Goal: Task Accomplishment & Management: Complete application form

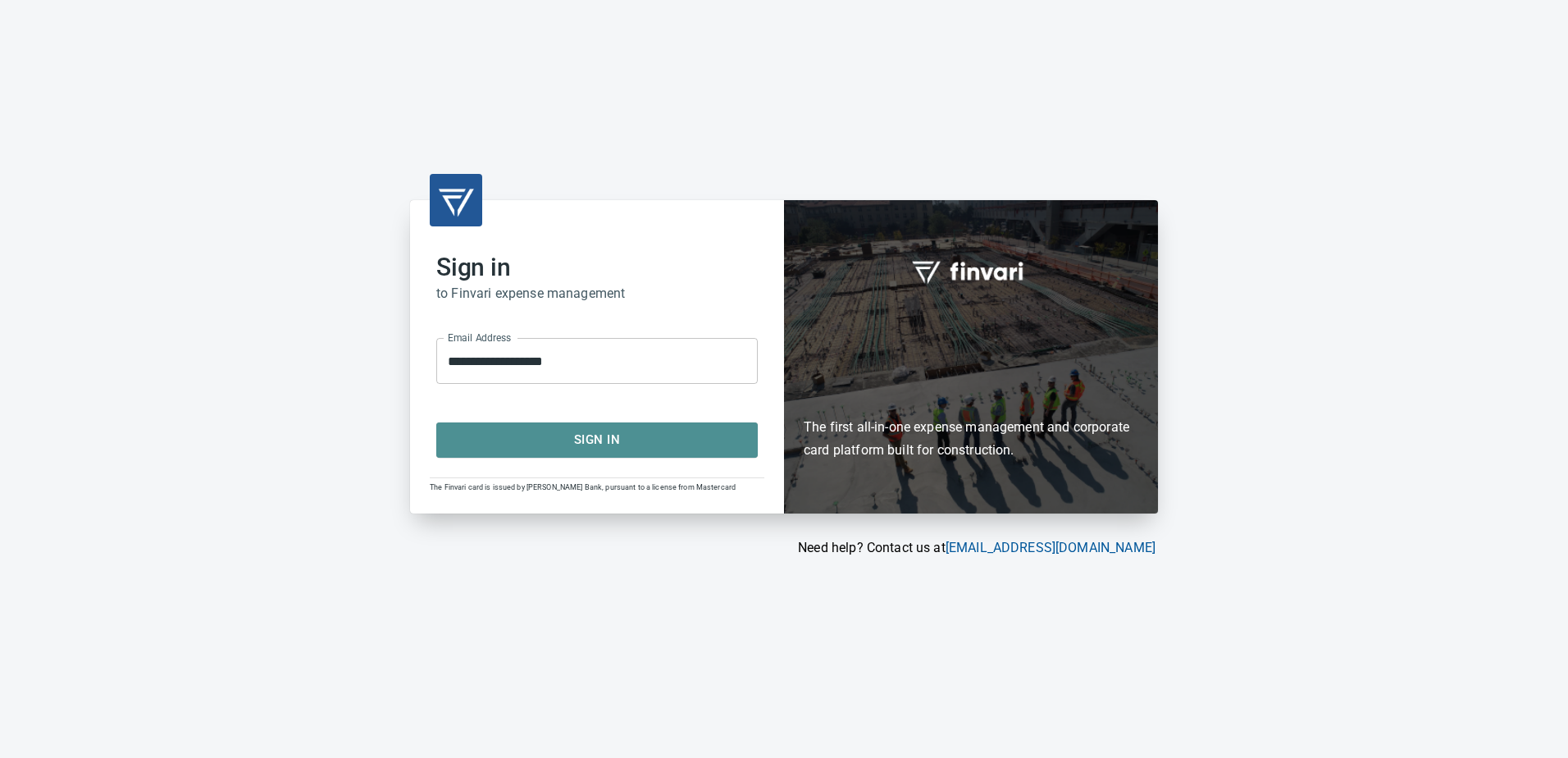
click at [599, 437] on span "Sign In" at bounding box center [596, 440] width 286 height 21
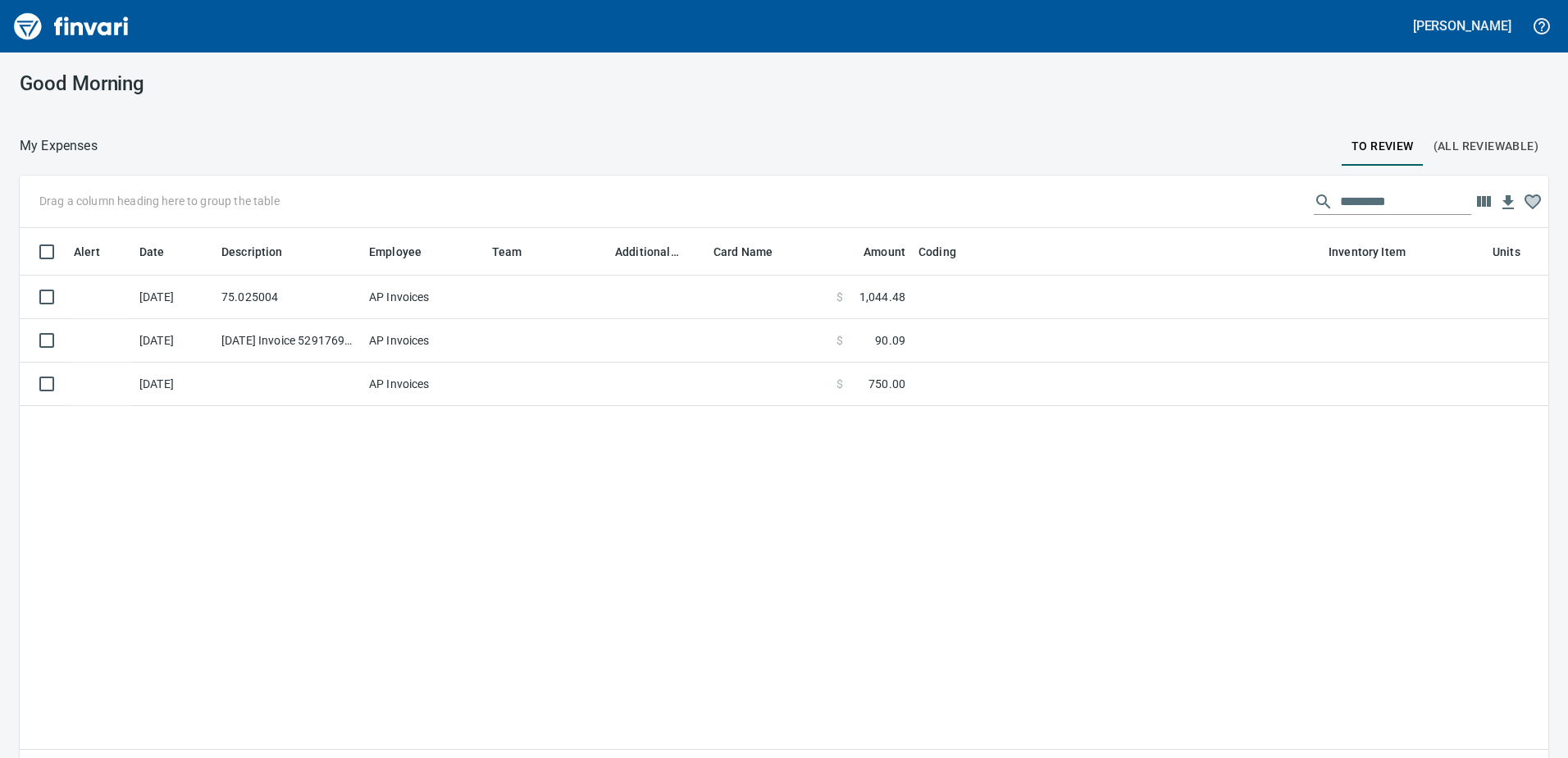
scroll to position [553, 1504]
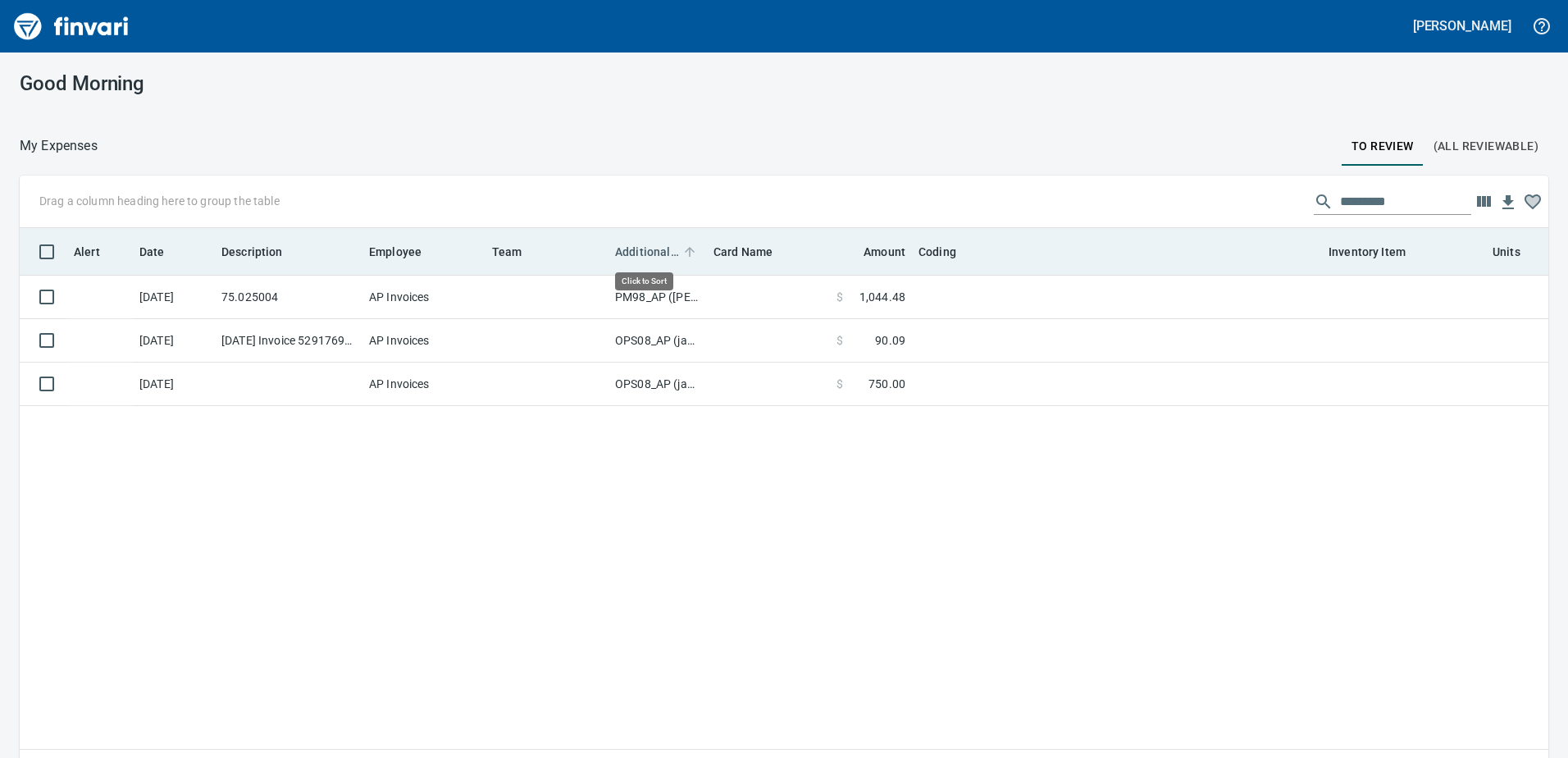
click at [653, 254] on span "Additional Reviewer" at bounding box center [647, 252] width 64 height 20
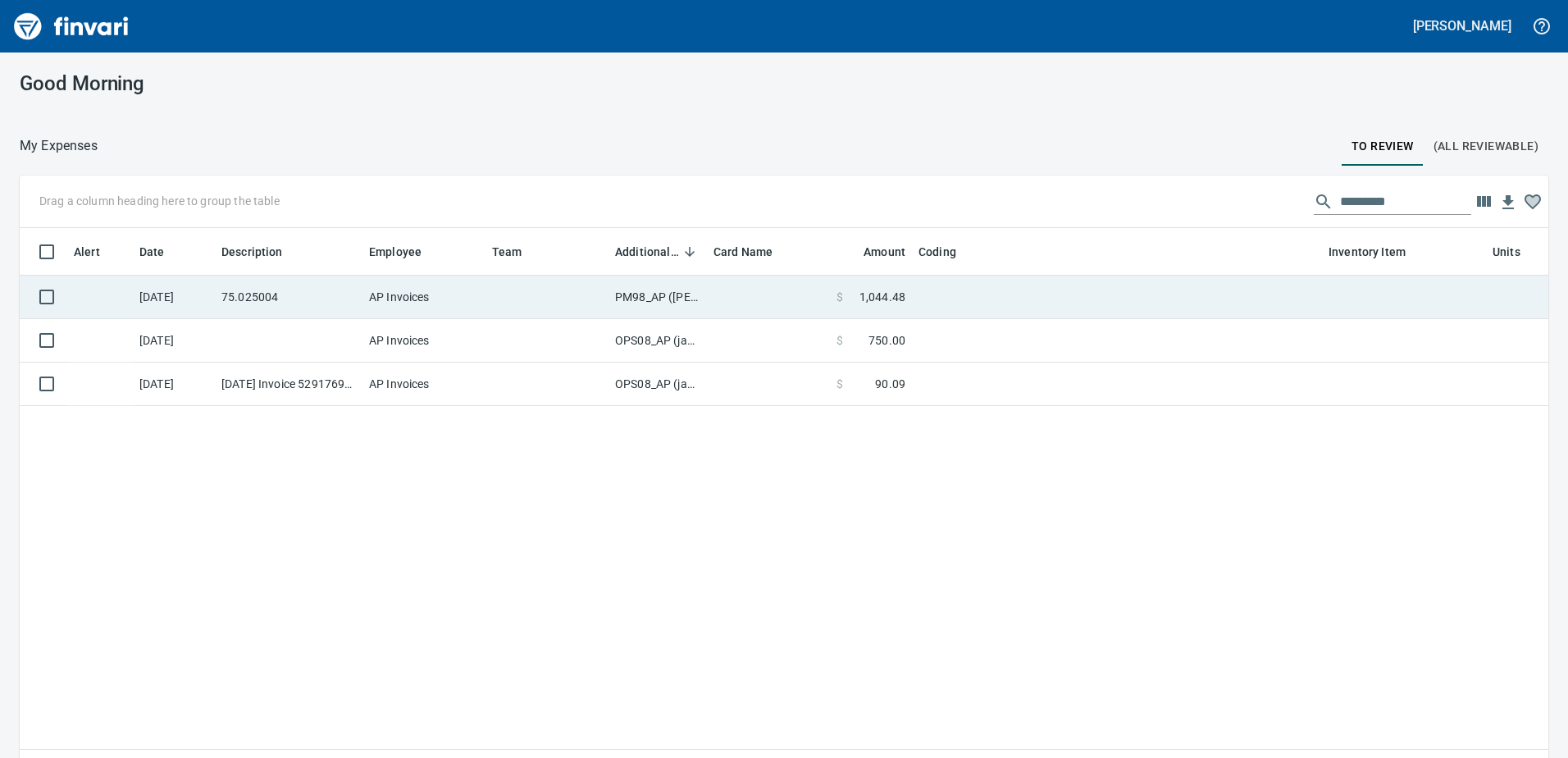
click at [633, 295] on td "PM98_AP ([PERSON_NAME], [PERSON_NAME])" at bounding box center [657, 297] width 99 height 44
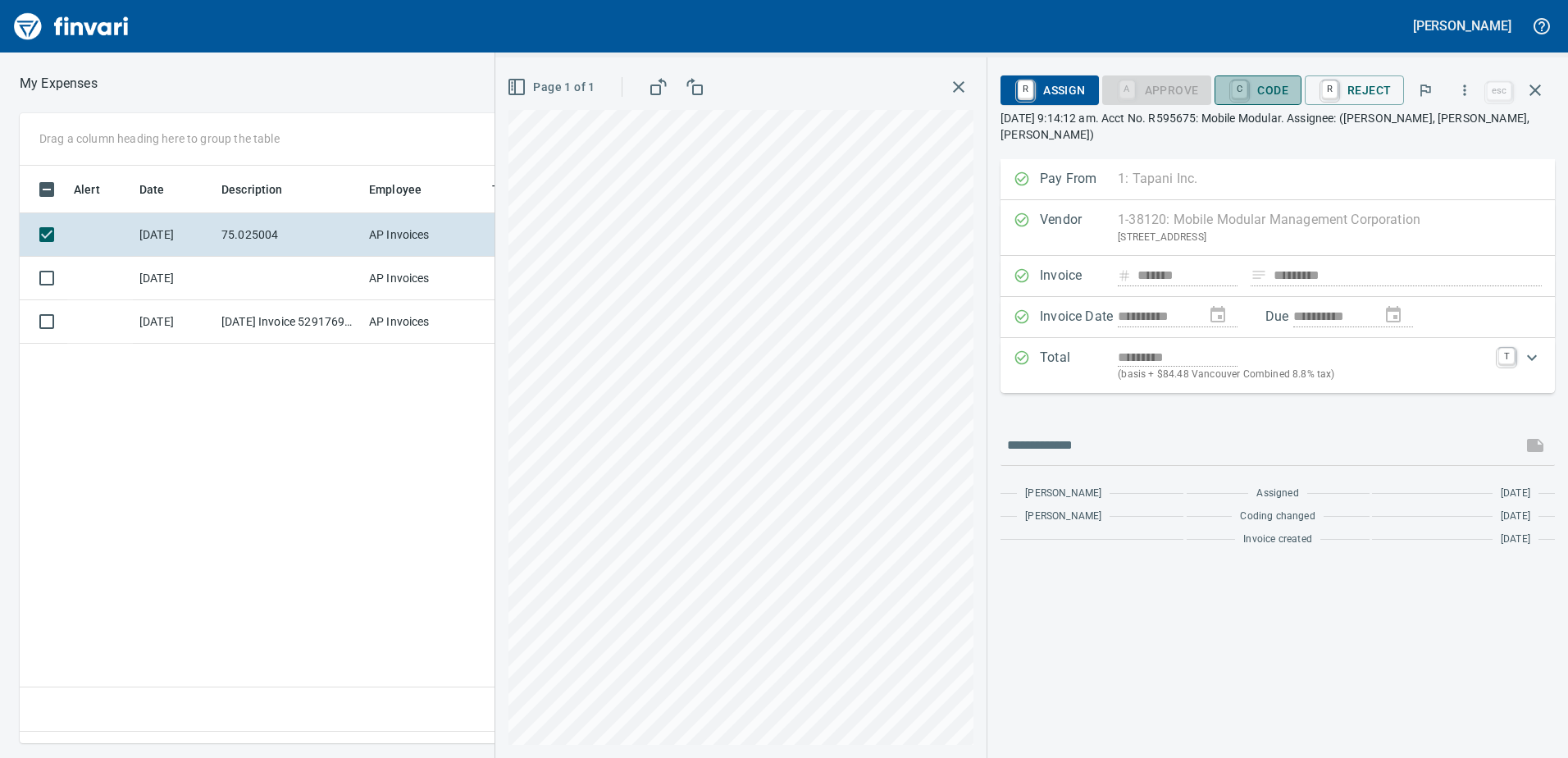
click at [1280, 90] on span "C Code" at bounding box center [1258, 90] width 61 height 27
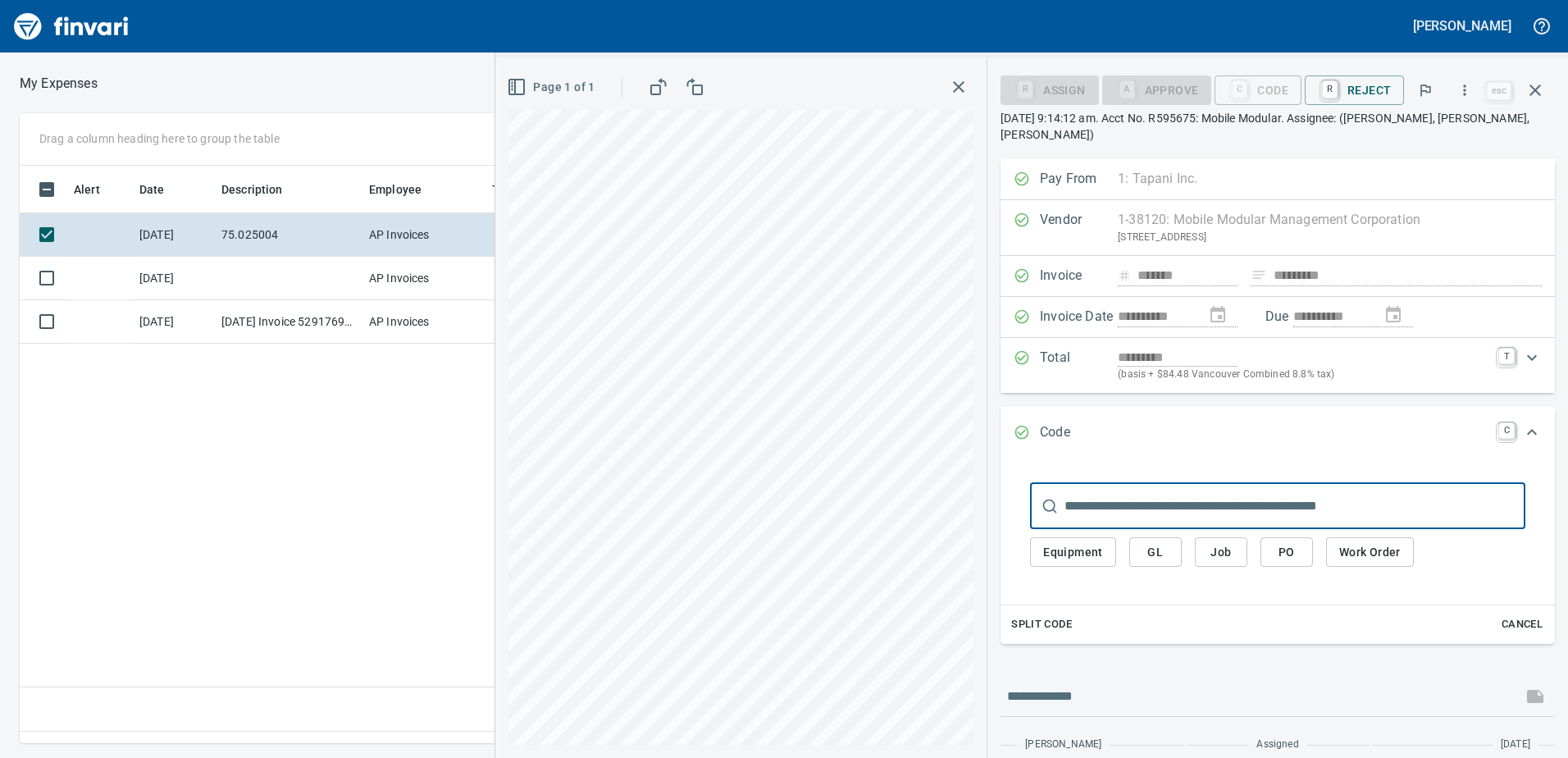
click at [1080, 543] on span "Equipment" at bounding box center [1074, 553] width 60 height 21
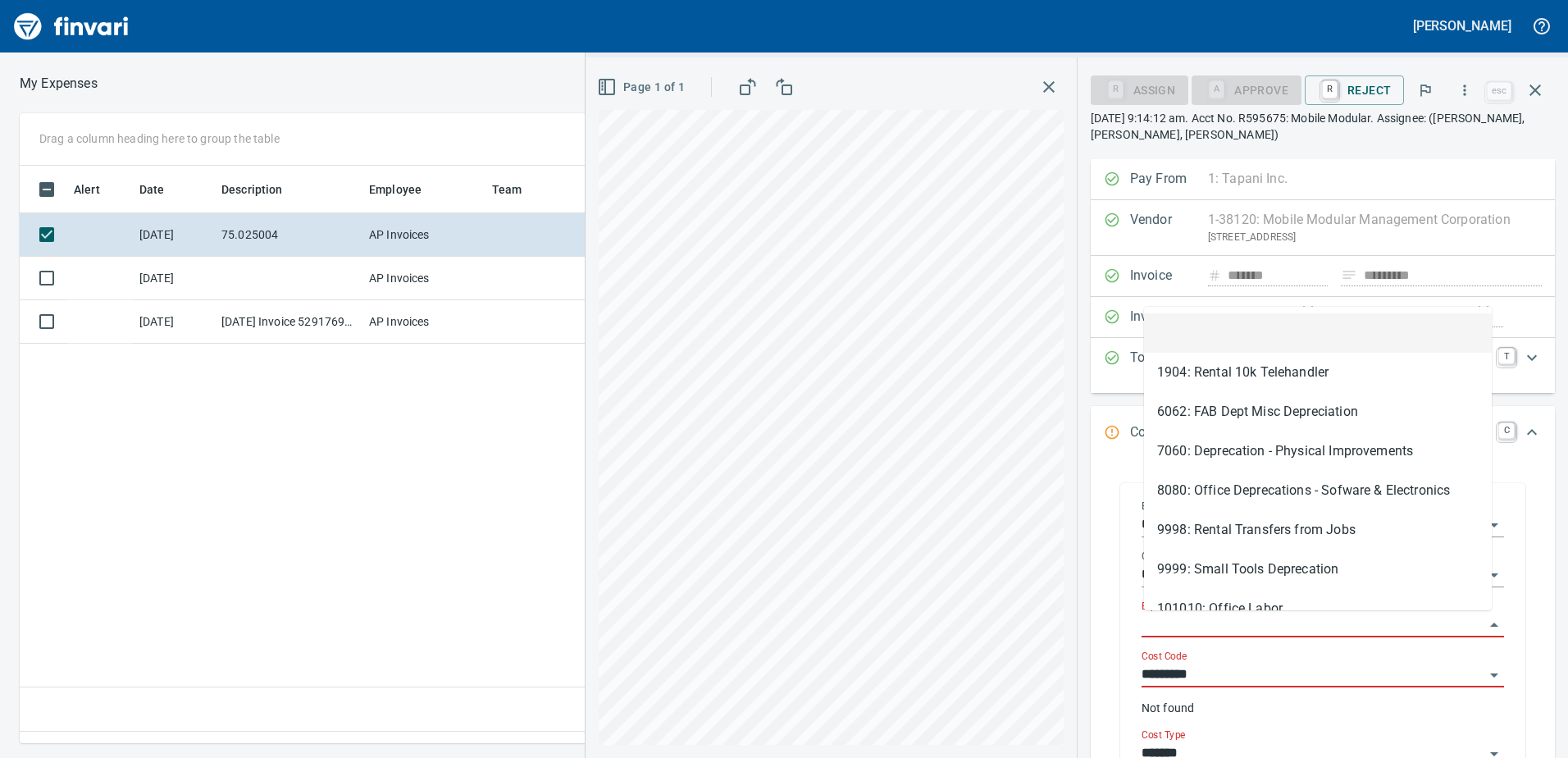
click at [1165, 618] on input "Equipment" at bounding box center [1312, 625] width 342 height 23
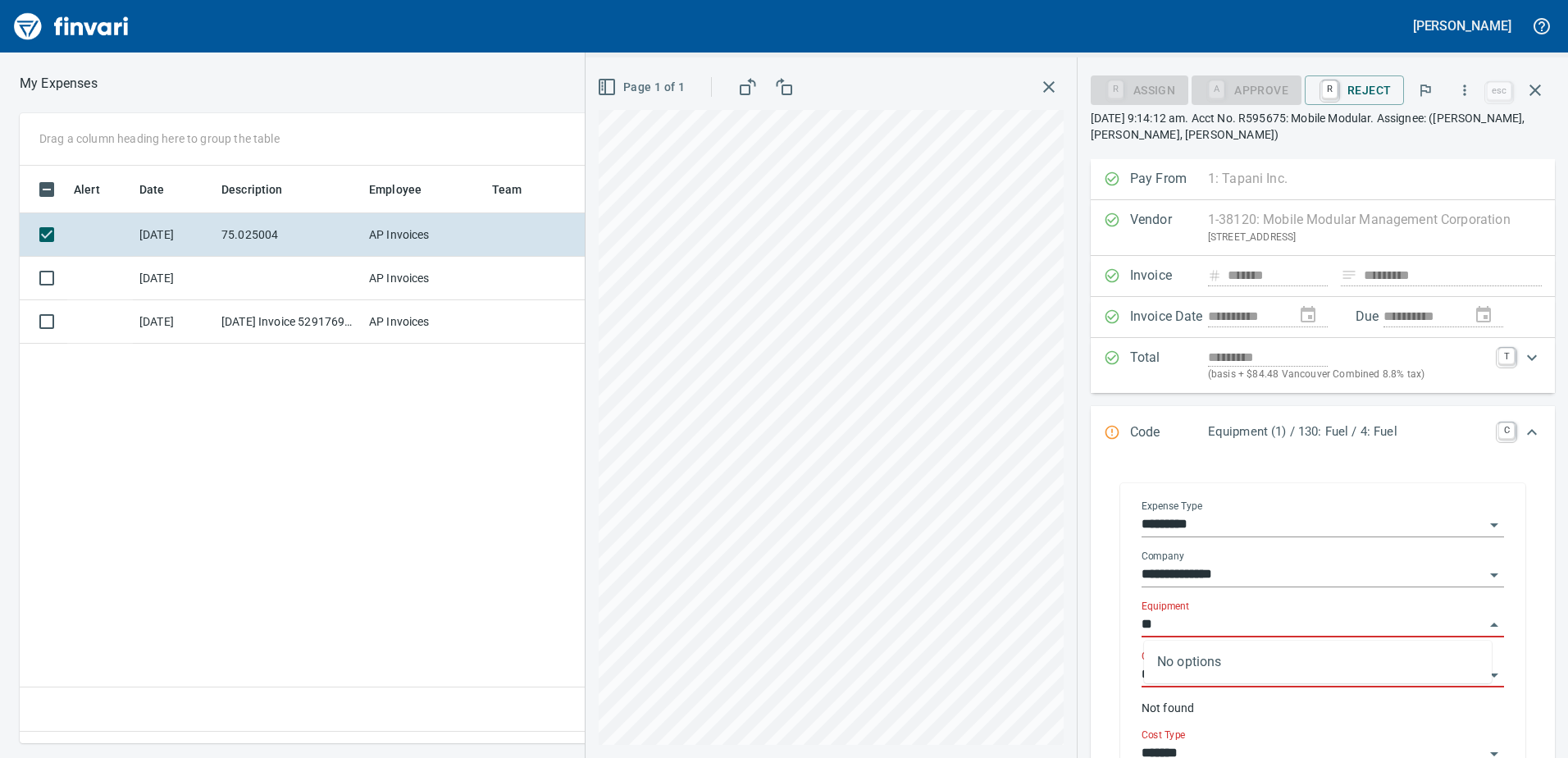
type input "*"
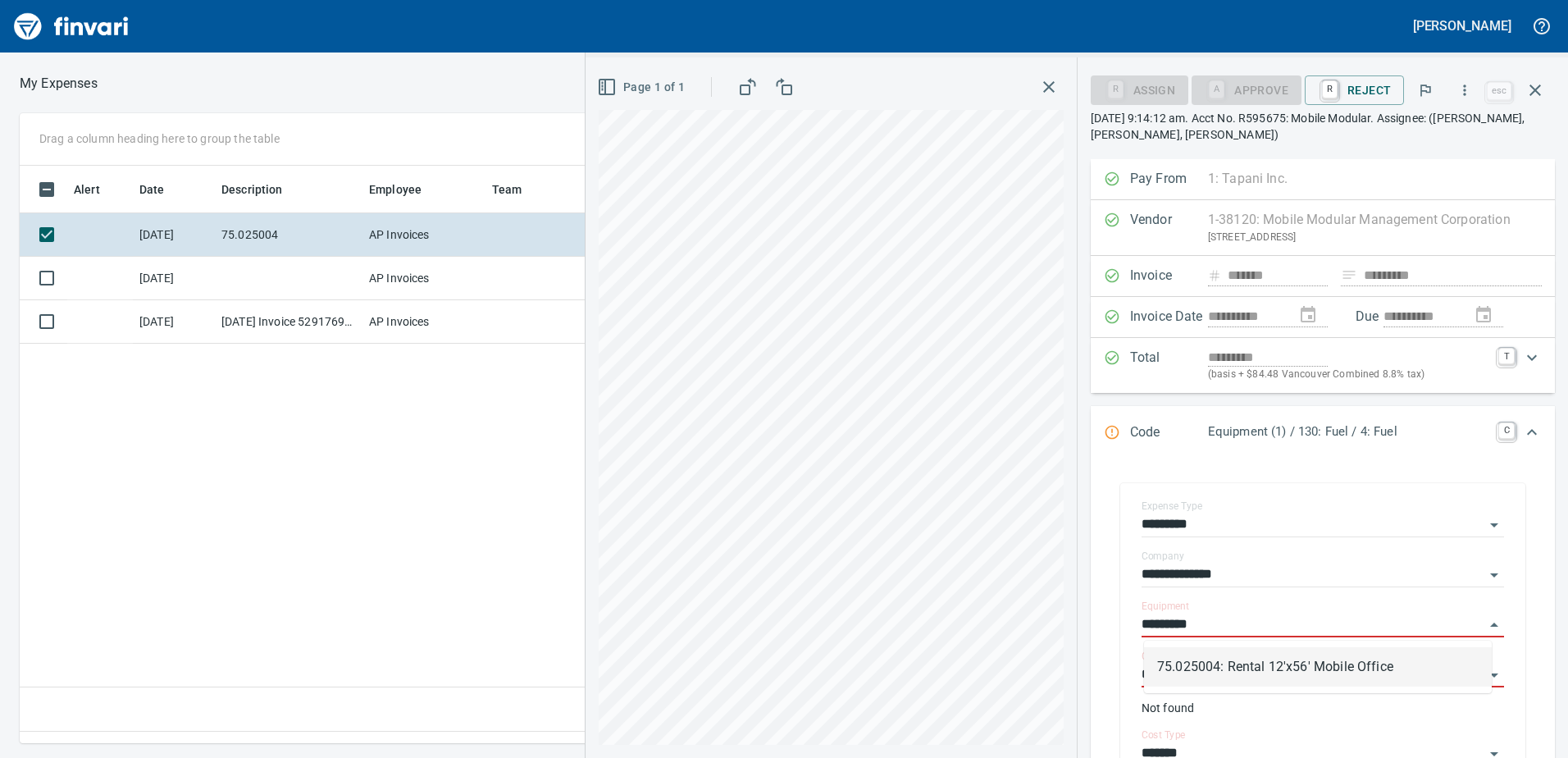
click at [1195, 666] on li "75.025004: Rental 12'x56' Mobile Office" at bounding box center [1317, 667] width 348 height 39
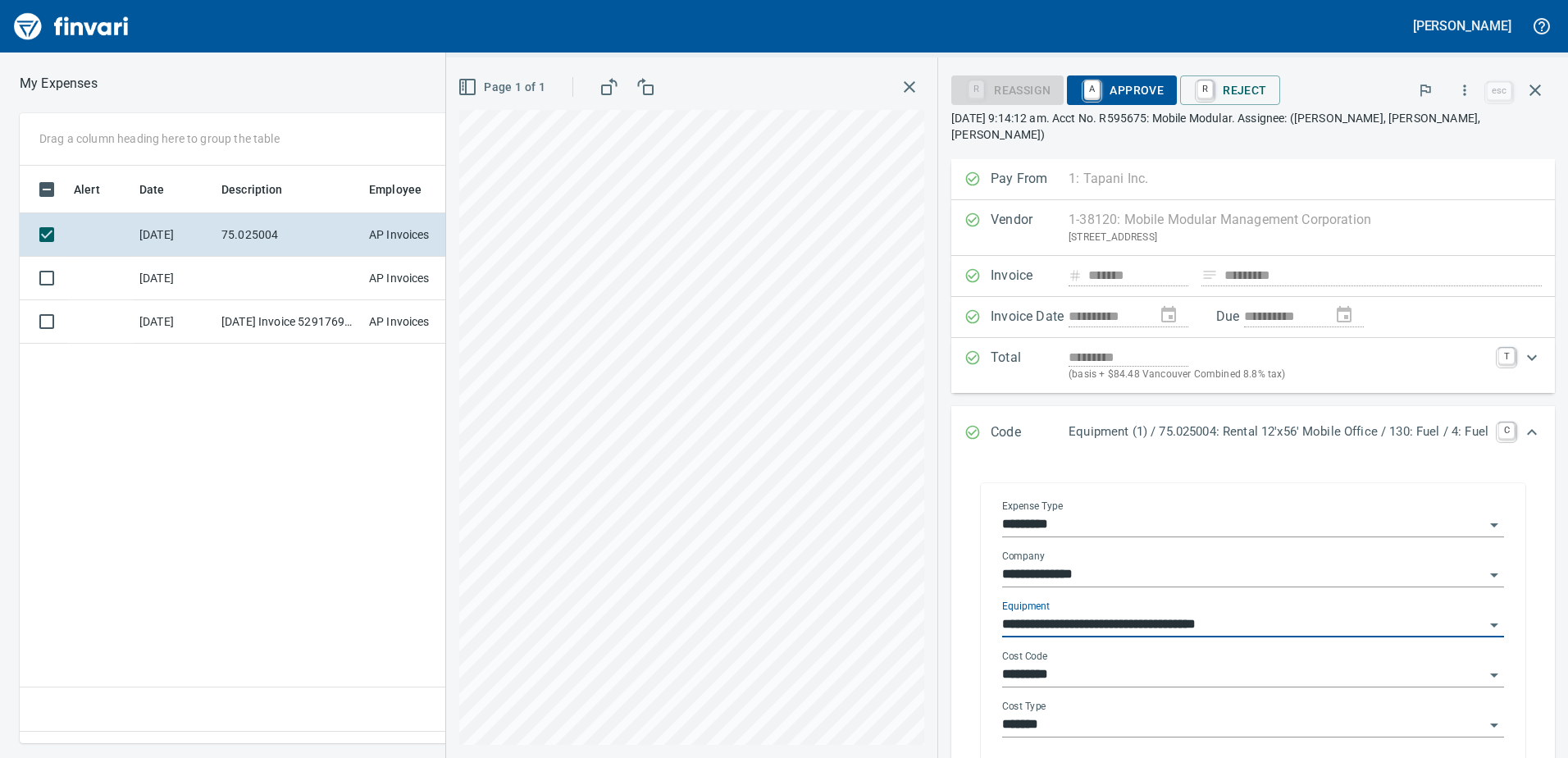
type input "**********"
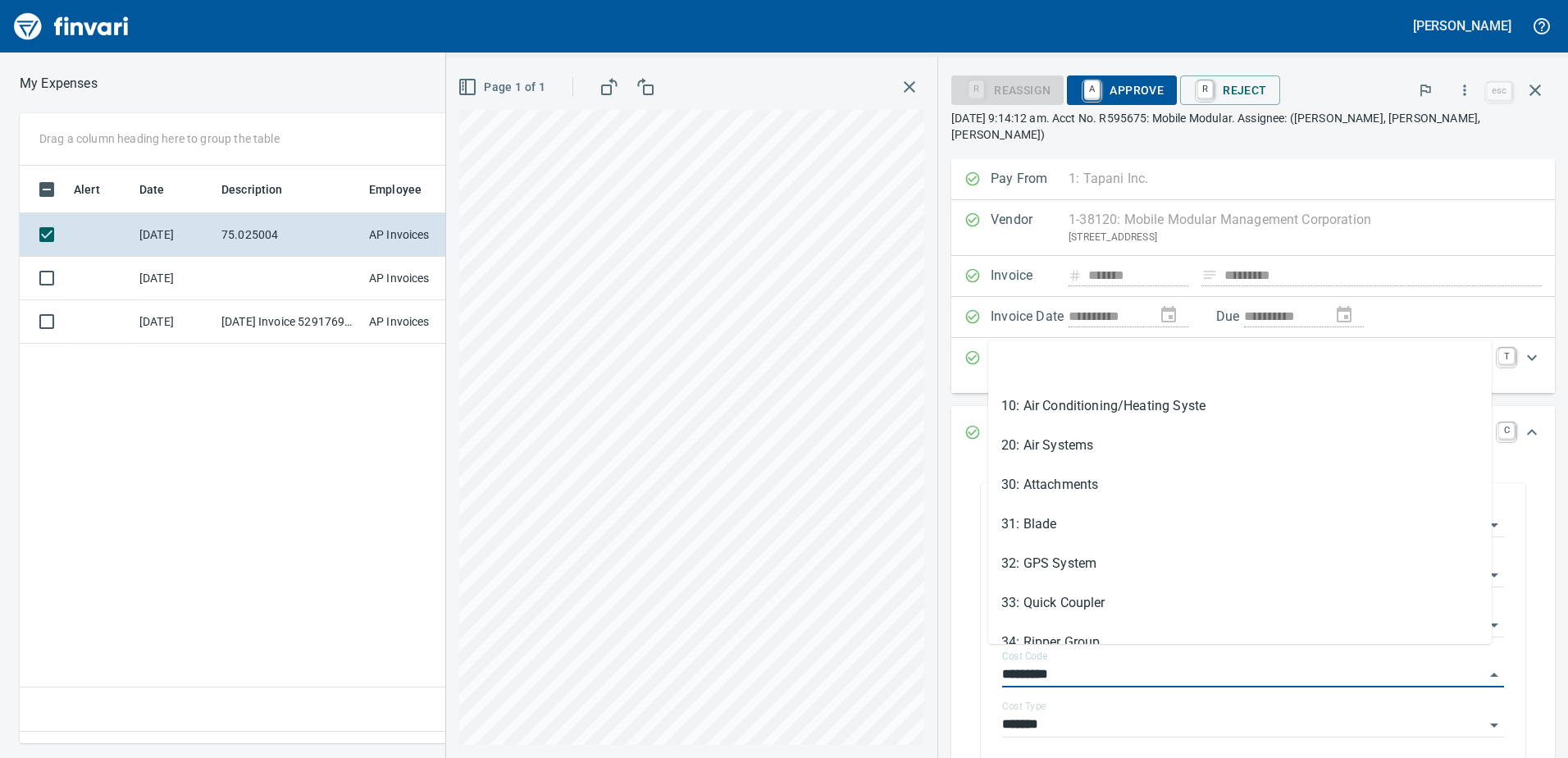
drag, startPoint x: 1063, startPoint y: 658, endPoint x: 954, endPoint y: 668, distance: 109.5
click at [965, 664] on div "**********" at bounding box center [1253, 627] width 578 height 320
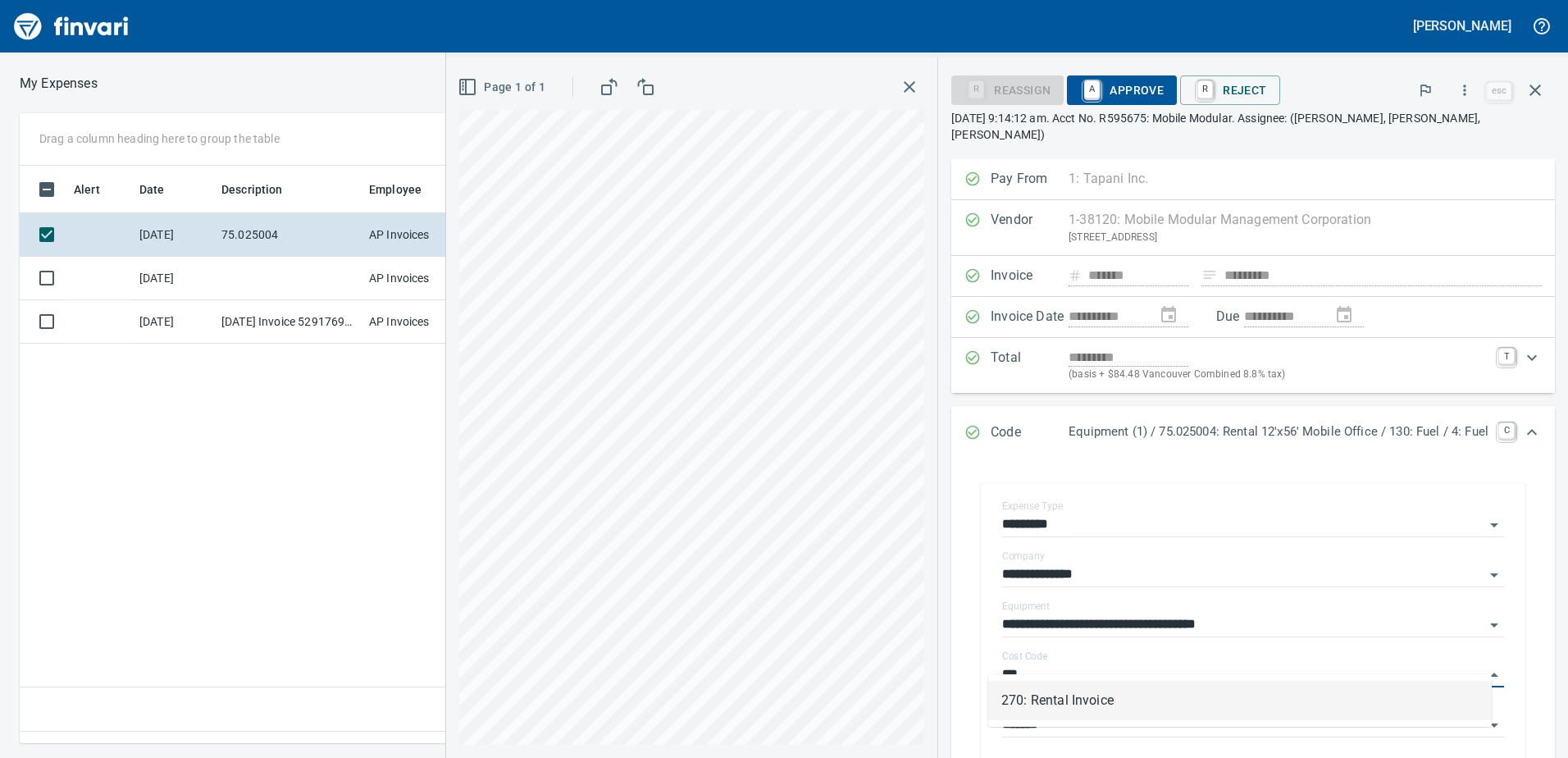
click at [1032, 699] on li "270: Rental Invoice" at bounding box center [1240, 700] width 504 height 39
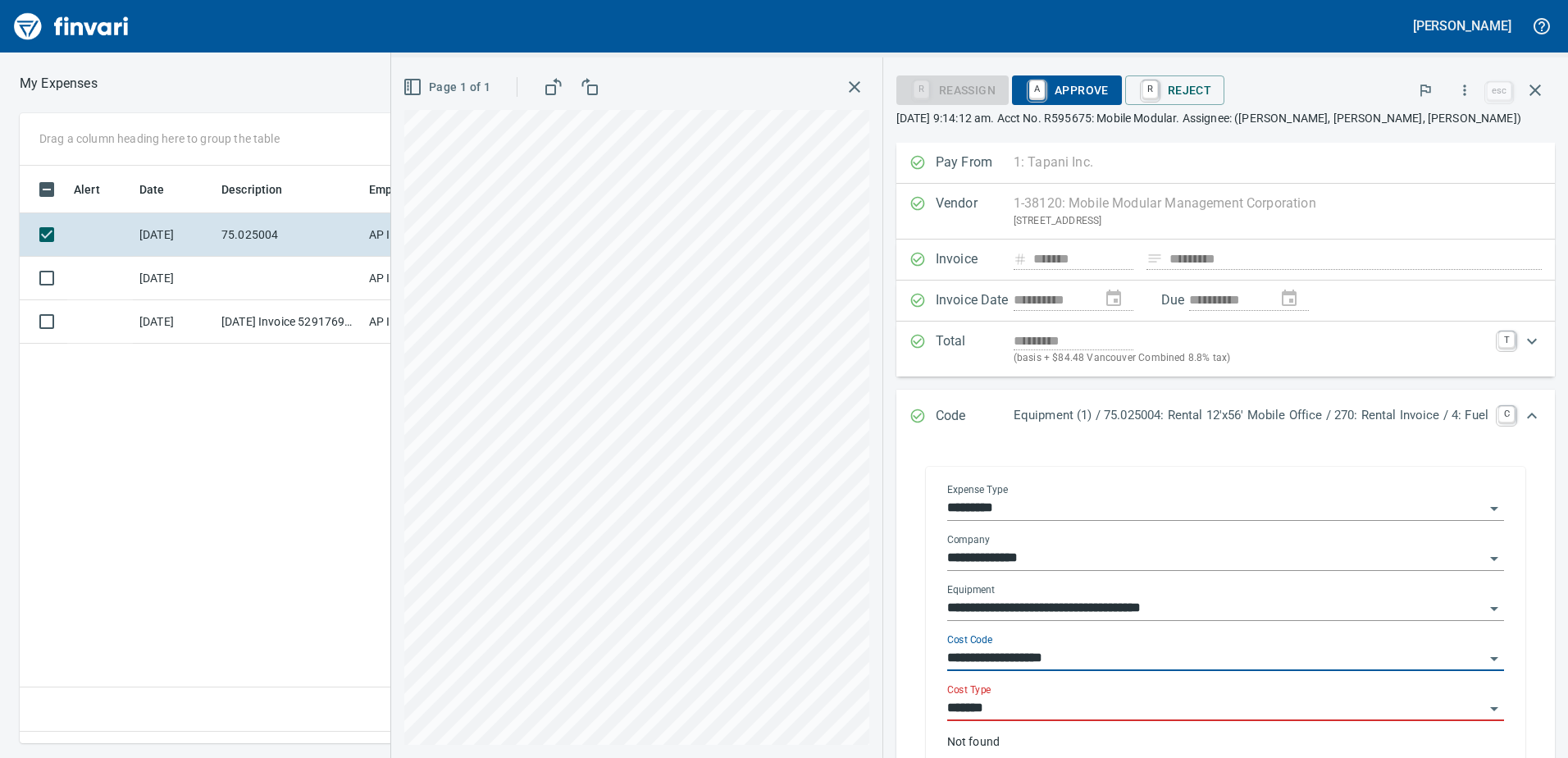
type input "**********"
click at [1020, 709] on input "*******" at bounding box center [1216, 708] width 537 height 23
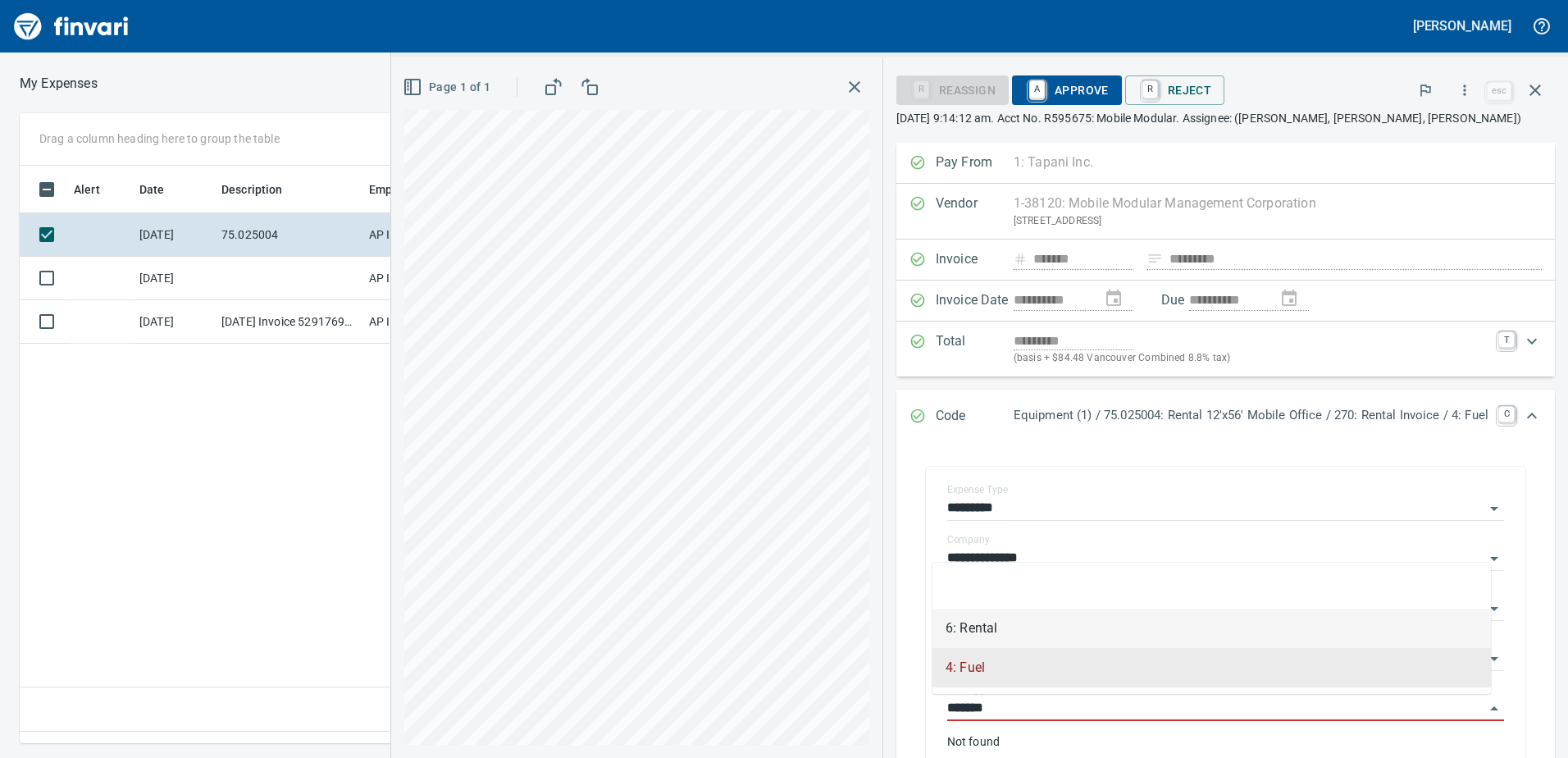
click at [973, 623] on li "6: Rental" at bounding box center [1212, 628] width 559 height 39
type input "*********"
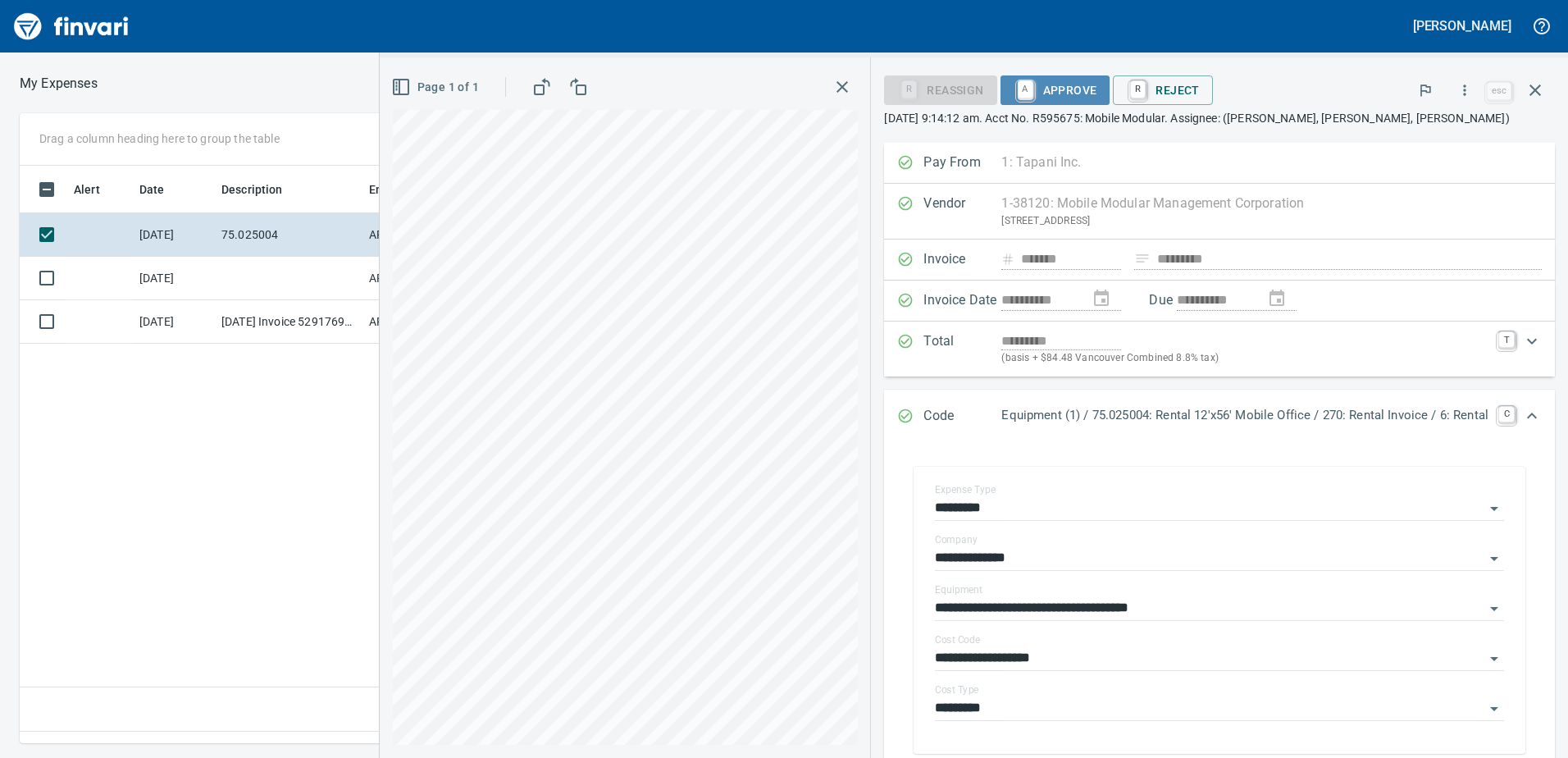
click at [1055, 85] on span "A Approve" at bounding box center [1055, 90] width 83 height 27
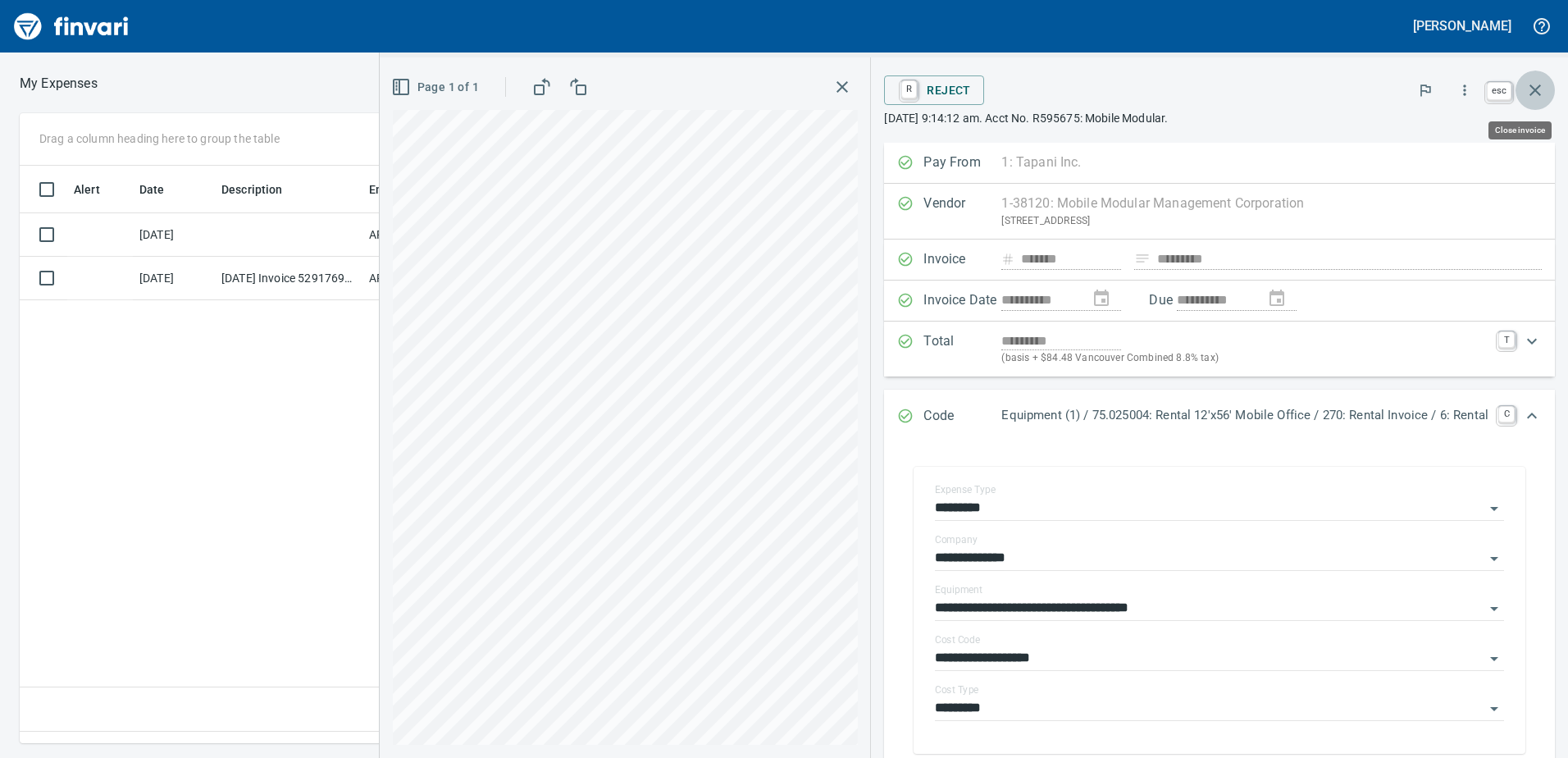
click at [1536, 88] on icon "button" at bounding box center [1535, 89] width 11 height 11
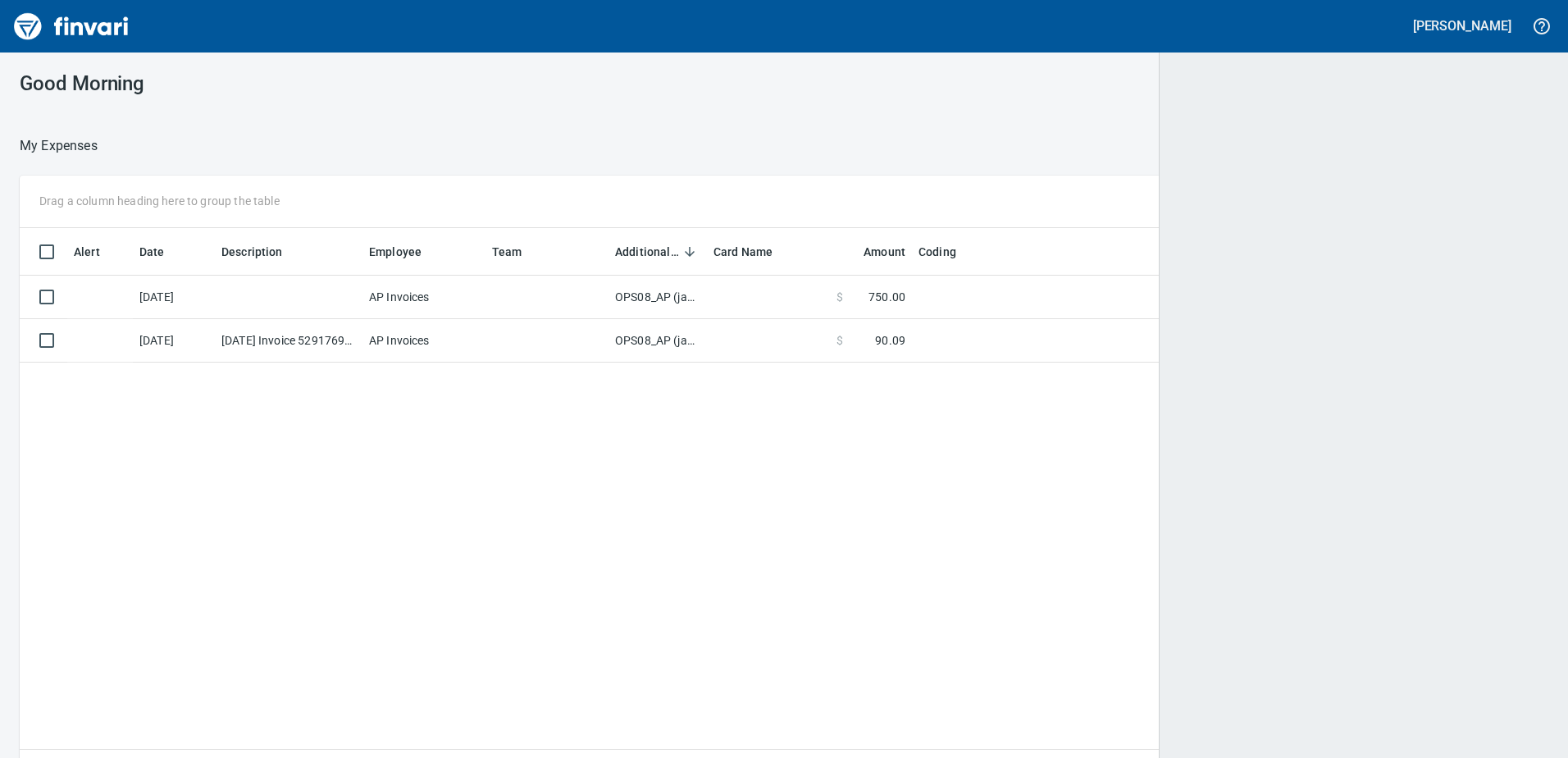
scroll to position [553, 1501]
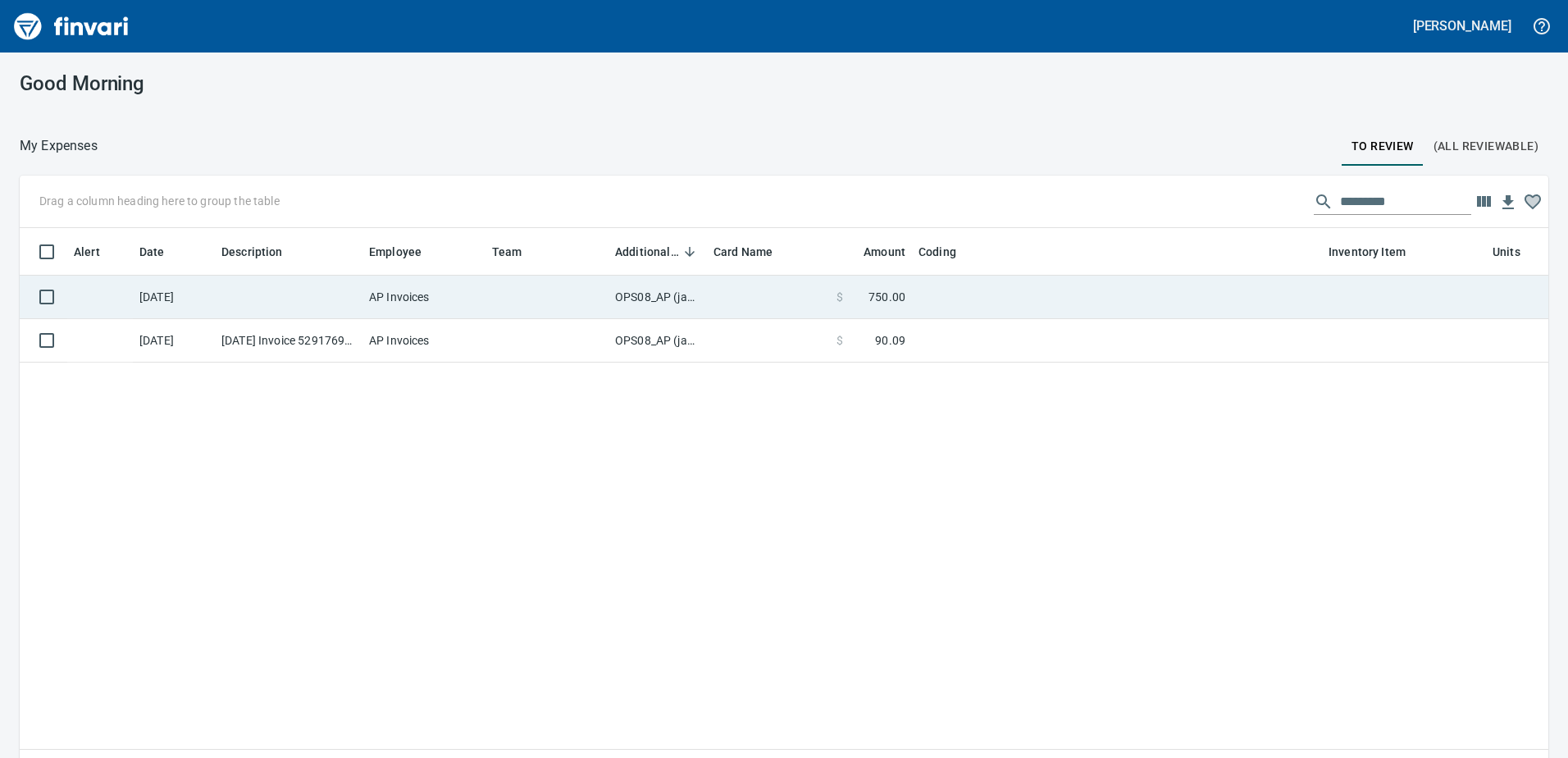
click at [678, 300] on td "OPS08_AP (janettep, samr)" at bounding box center [657, 297] width 99 height 44
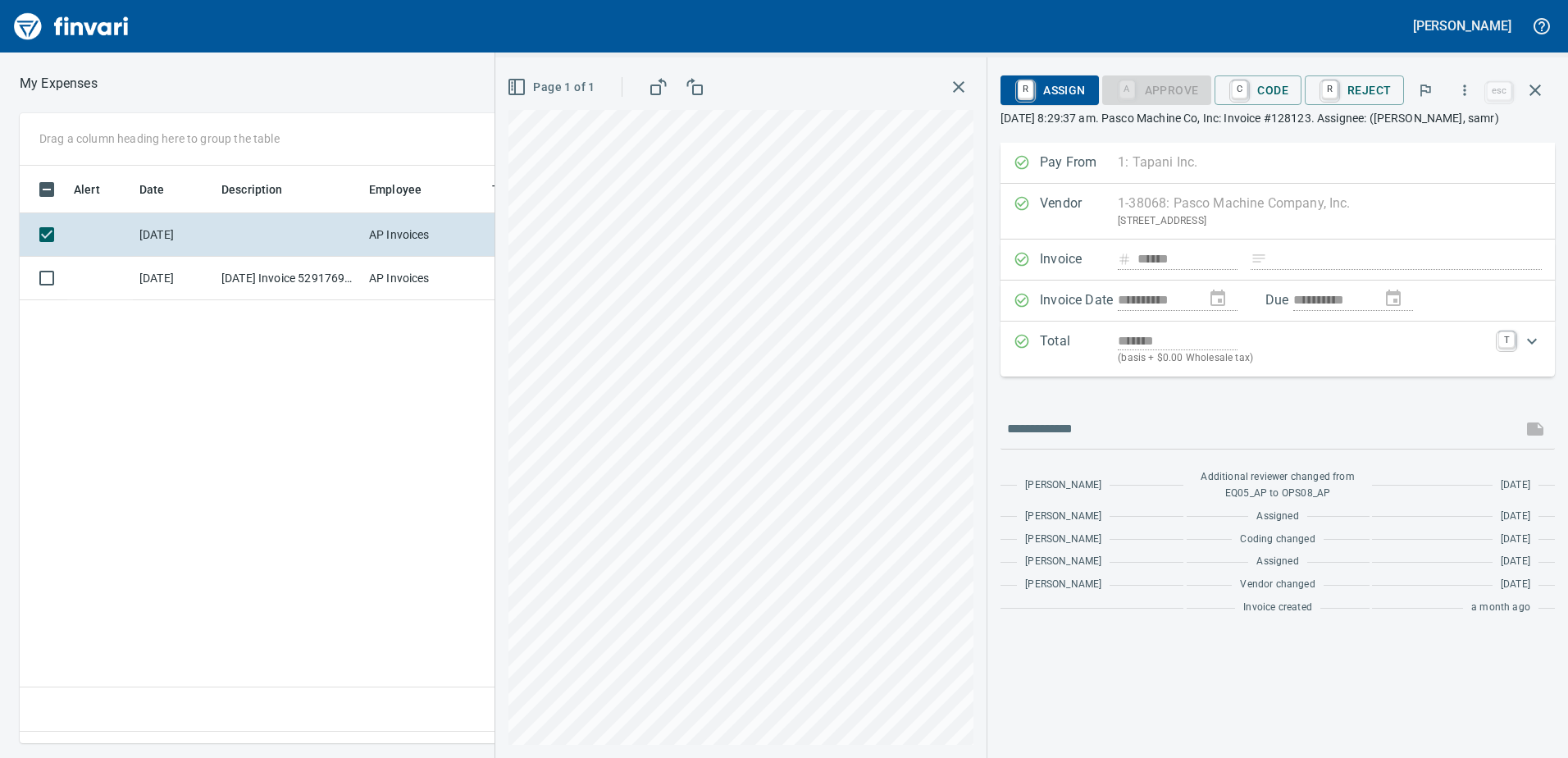
scroll to position [553, 1106]
click at [1461, 88] on icon "button" at bounding box center [1464, 90] width 16 height 16
click at [1426, 135] on span "Download" at bounding box center [1462, 137] width 157 height 20
click at [1543, 89] on icon "button" at bounding box center [1535, 90] width 20 height 20
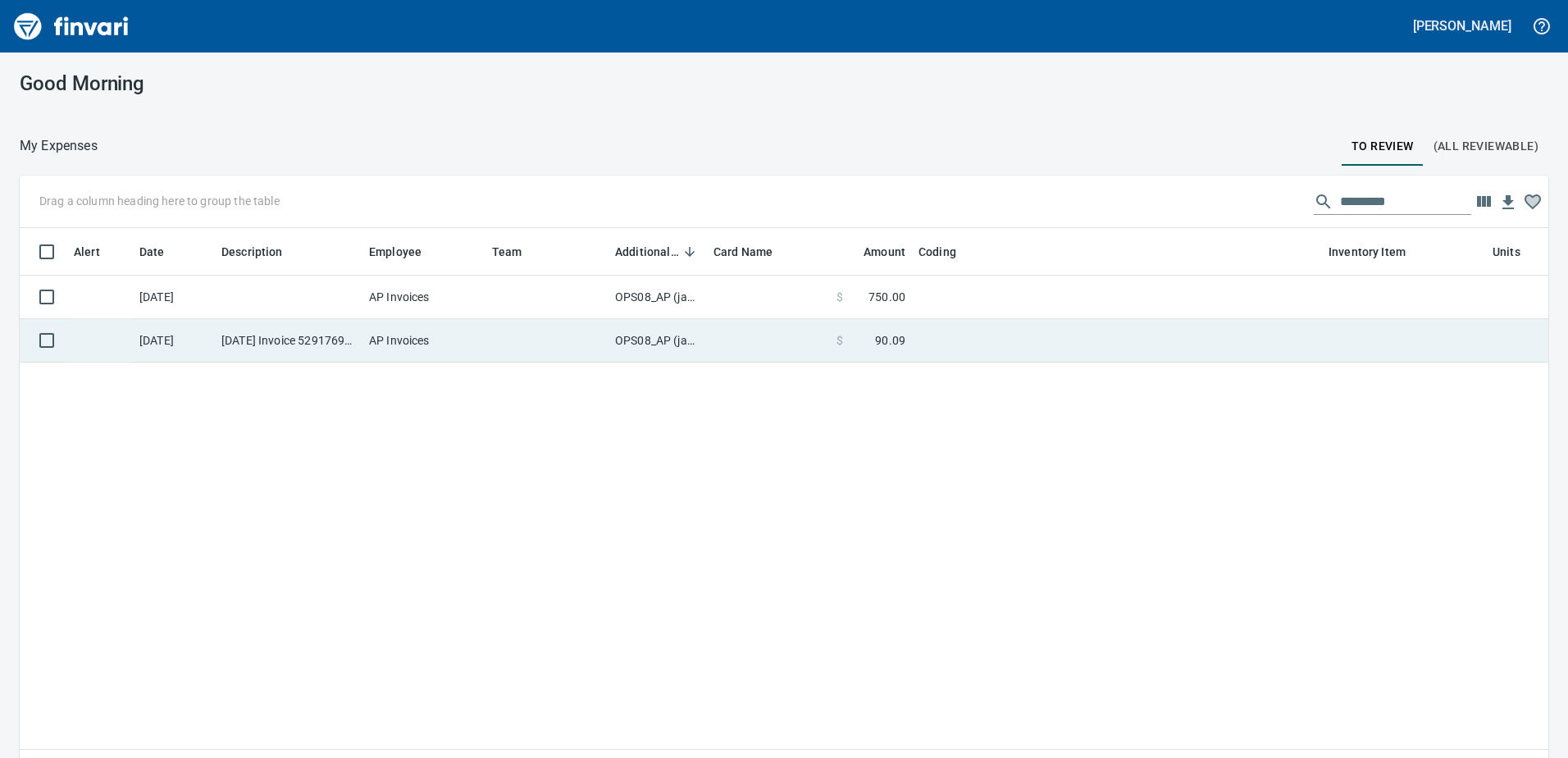
scroll to position [553, 1504]
click at [650, 333] on td "OPS08_AP (janettep, samr)" at bounding box center [657, 341] width 99 height 44
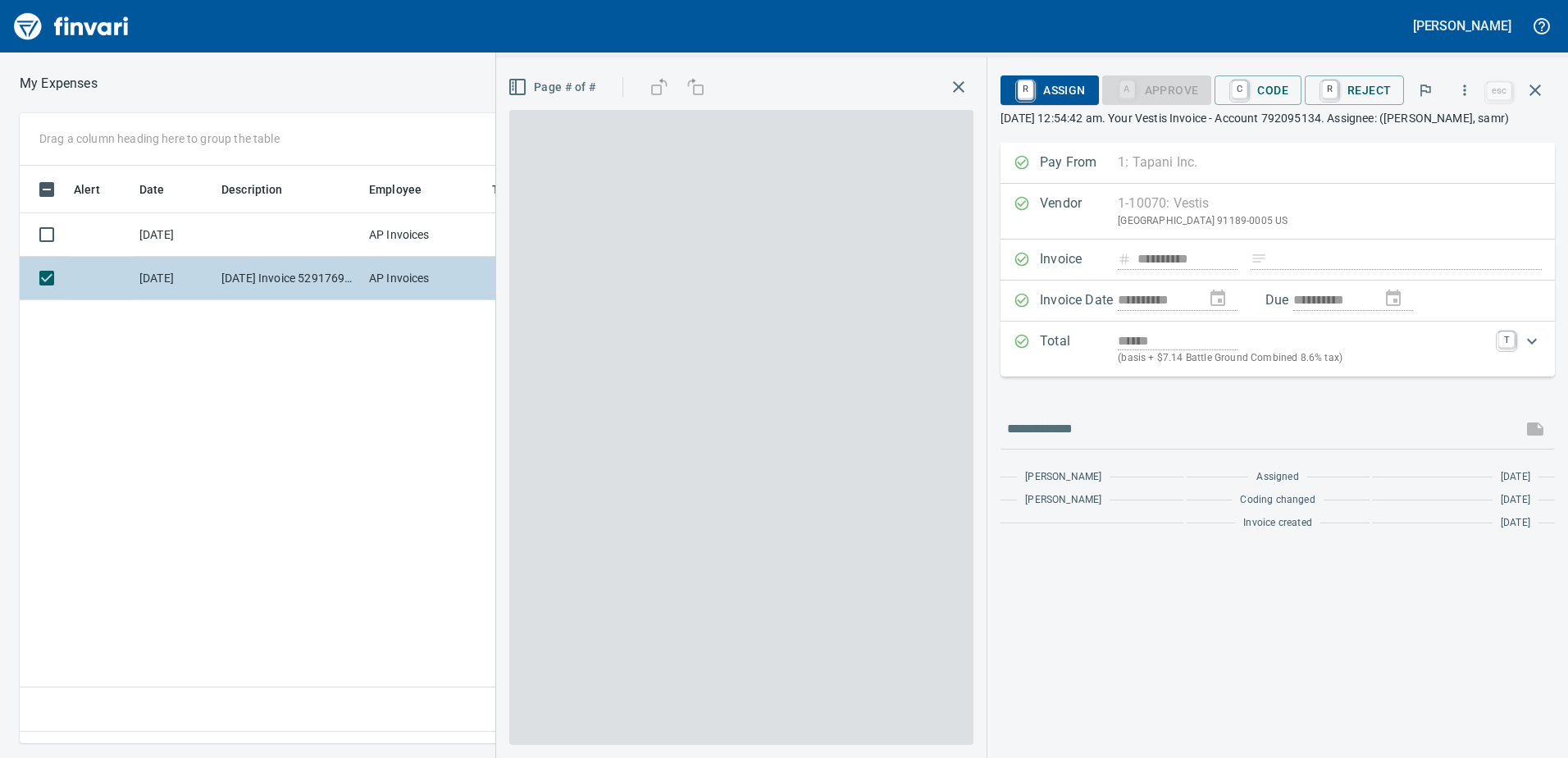
scroll to position [553, 1106]
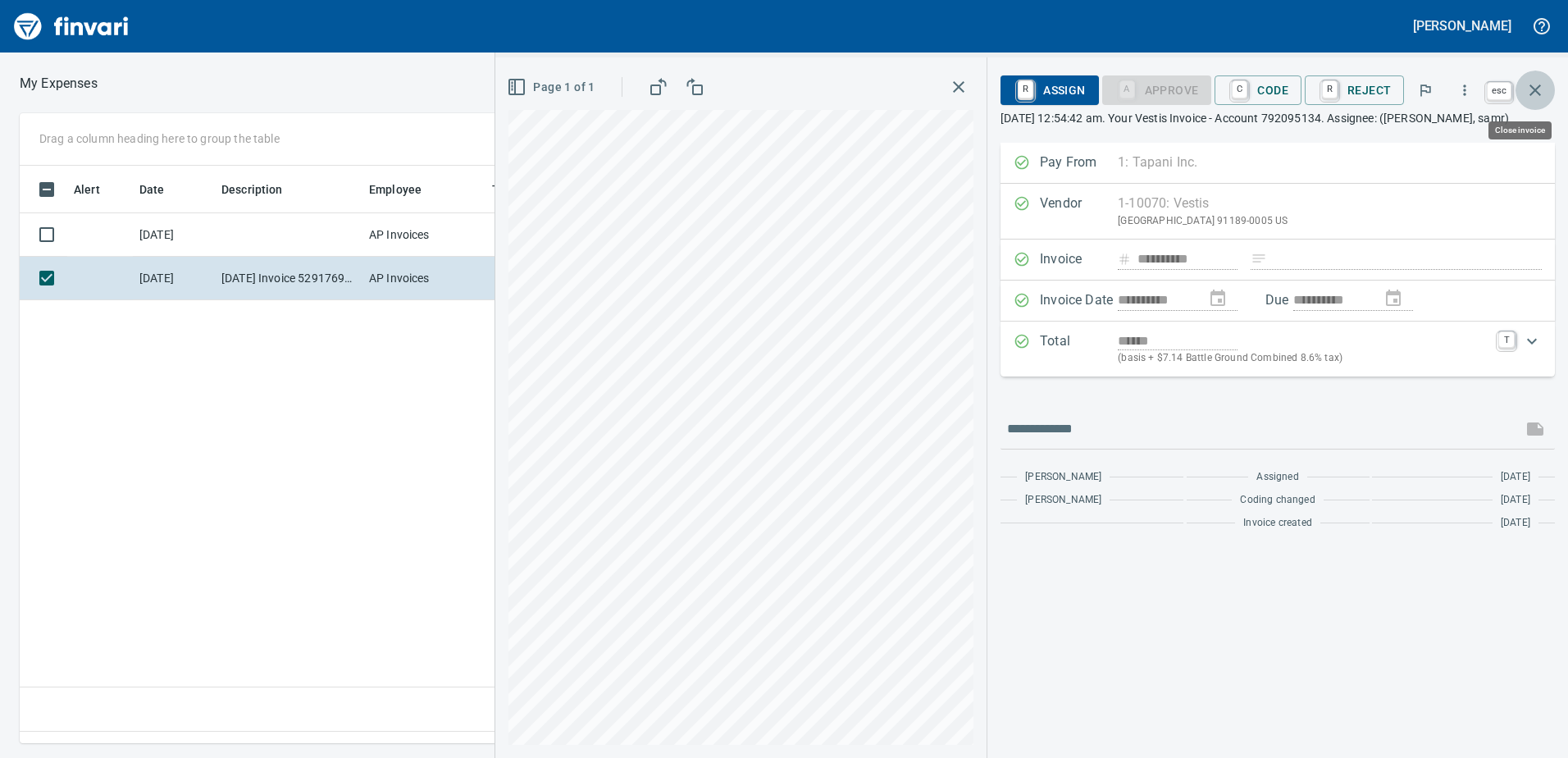
click at [1528, 88] on icon "button" at bounding box center [1535, 90] width 20 height 20
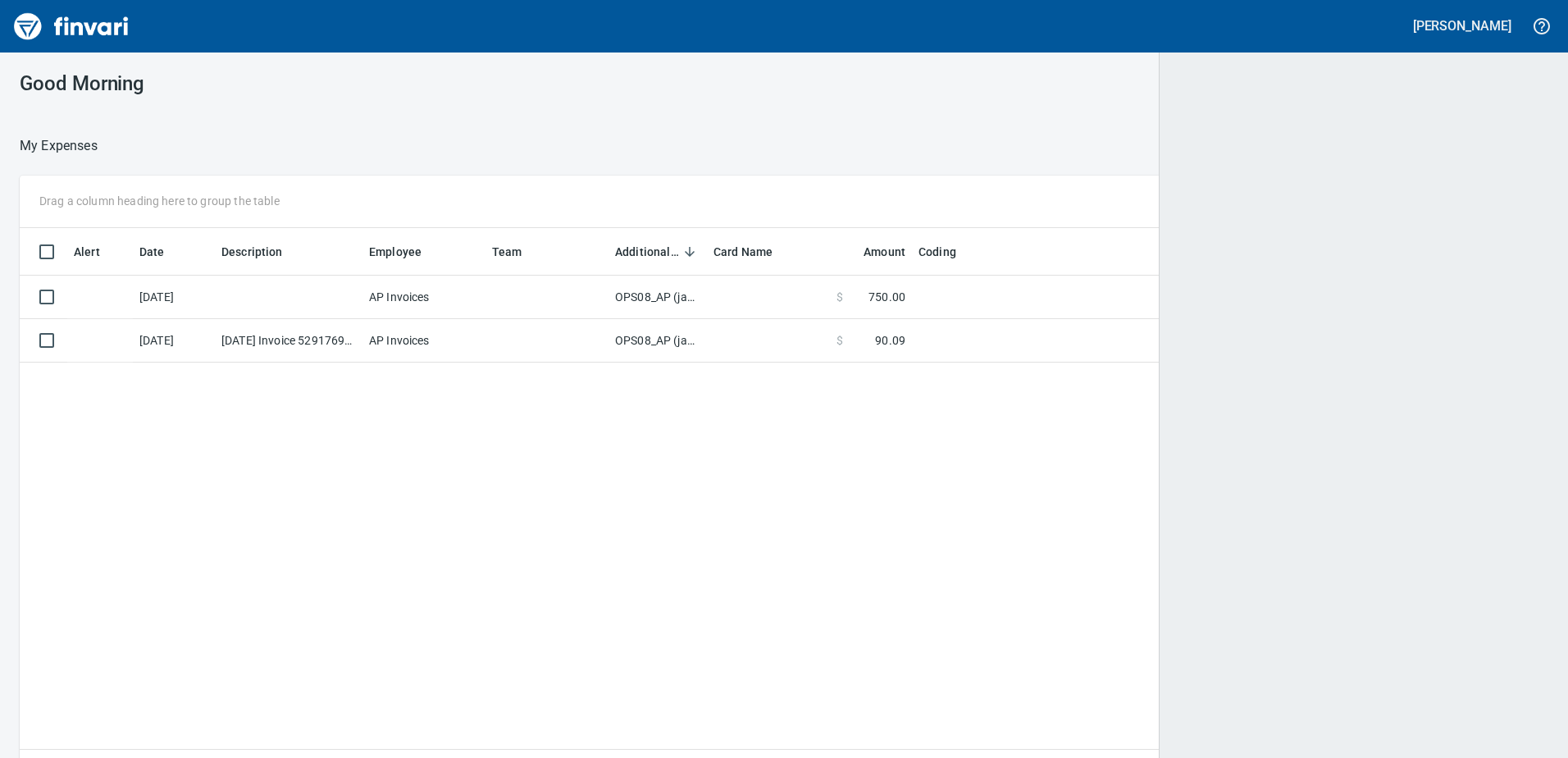
scroll to position [2, 2]
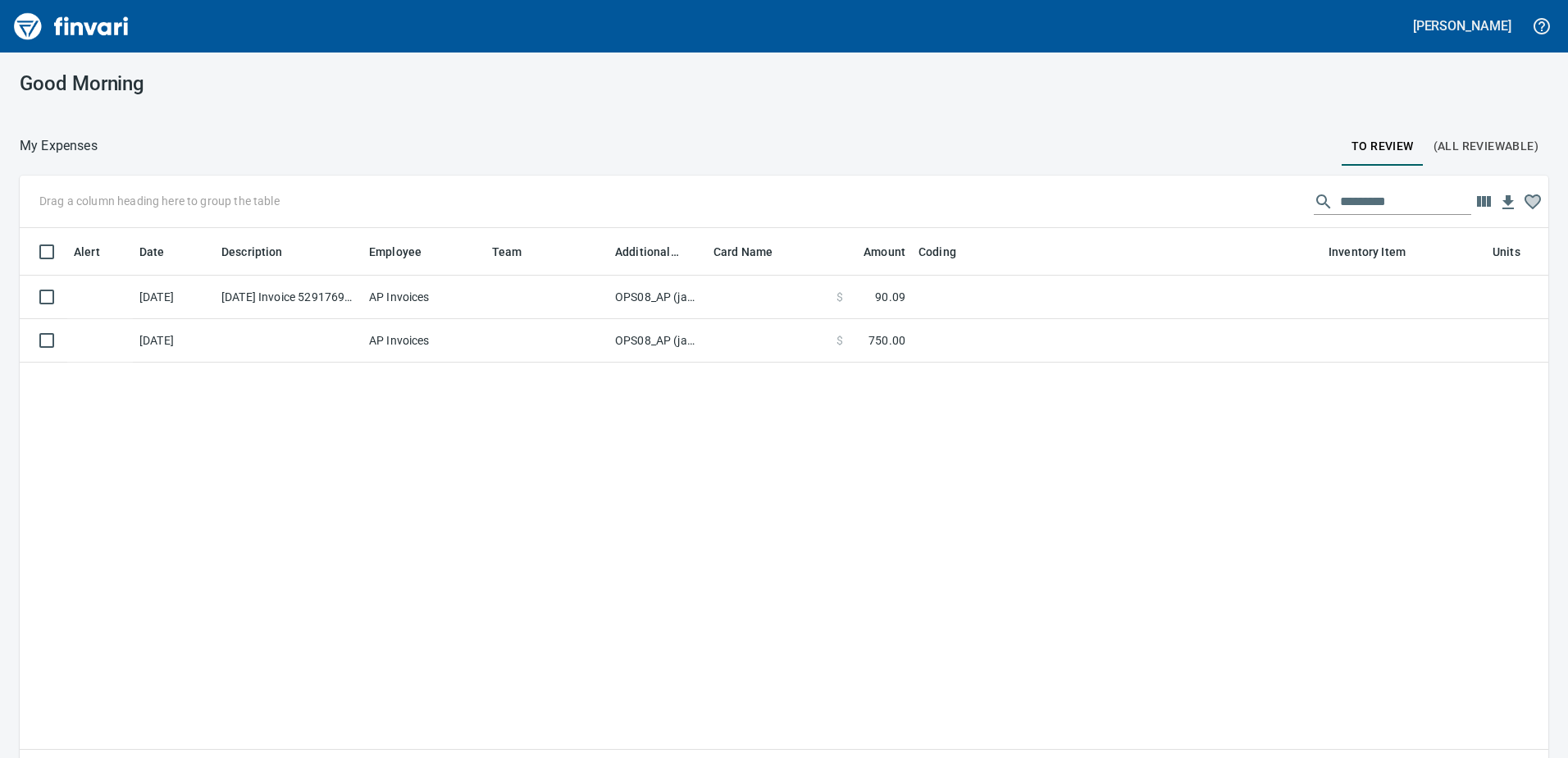
scroll to position [553, 1504]
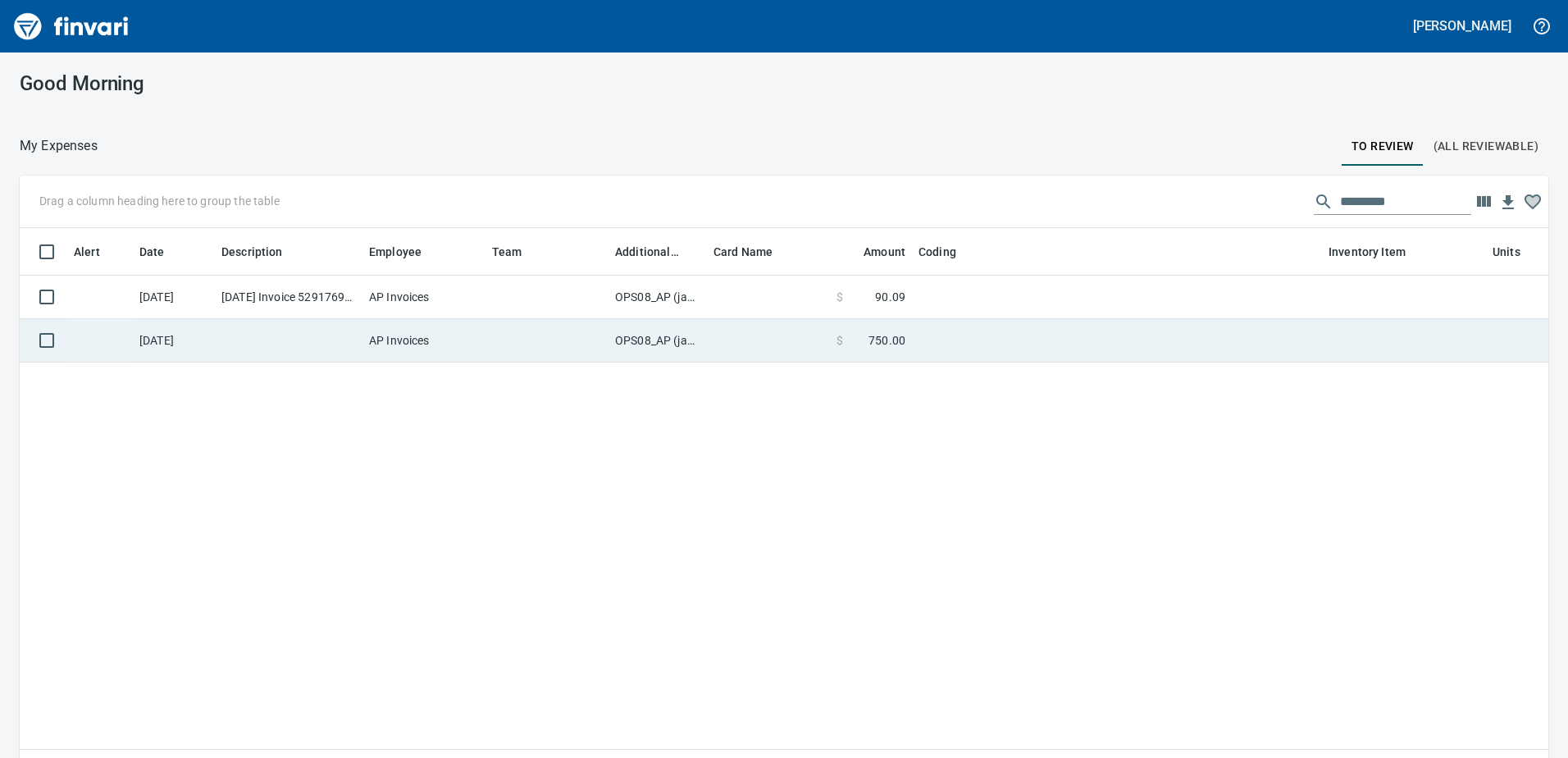
click at [658, 342] on td "OPS08_AP (janettep, samr)" at bounding box center [657, 341] width 99 height 44
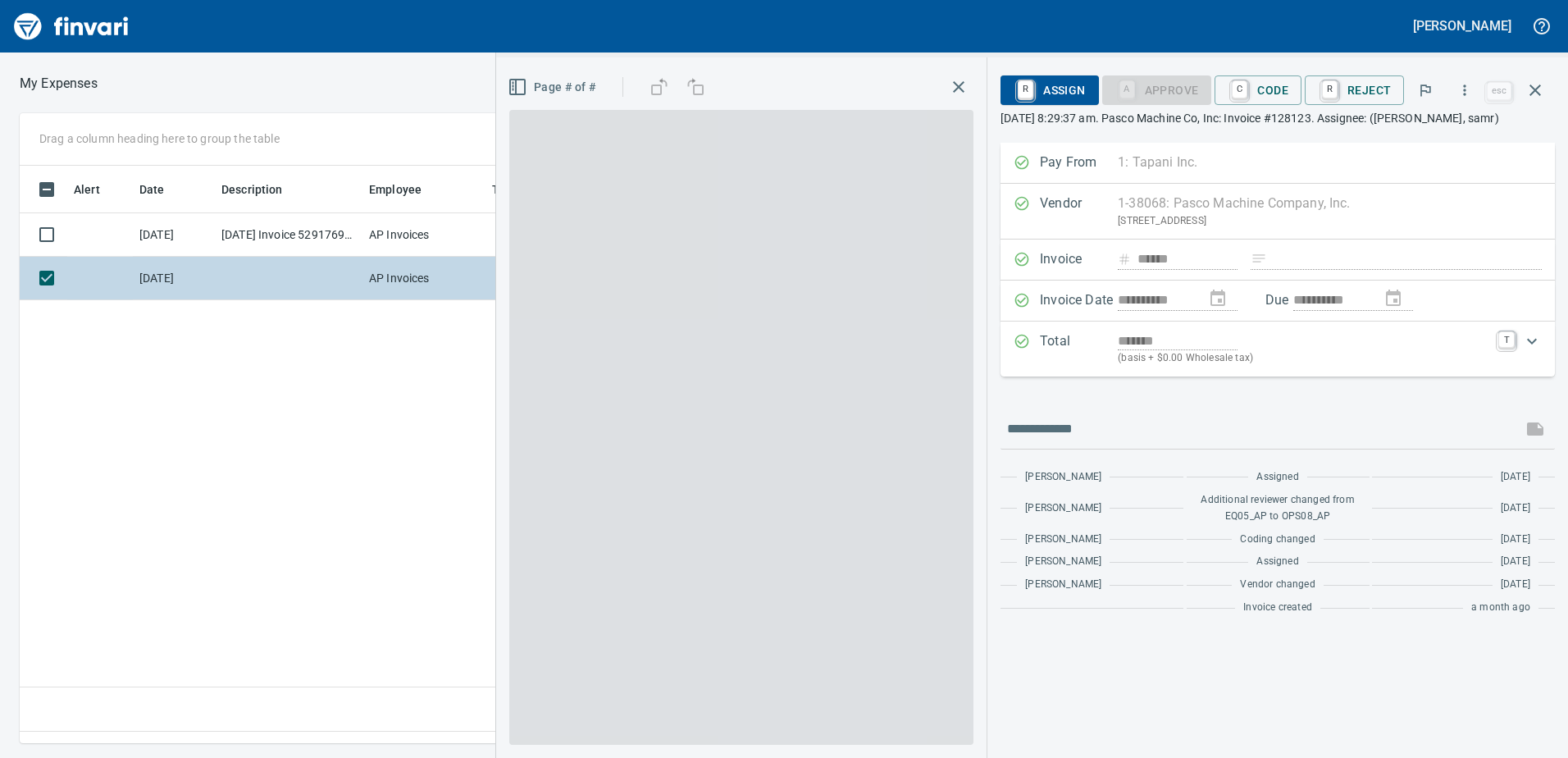
scroll to position [553, 1106]
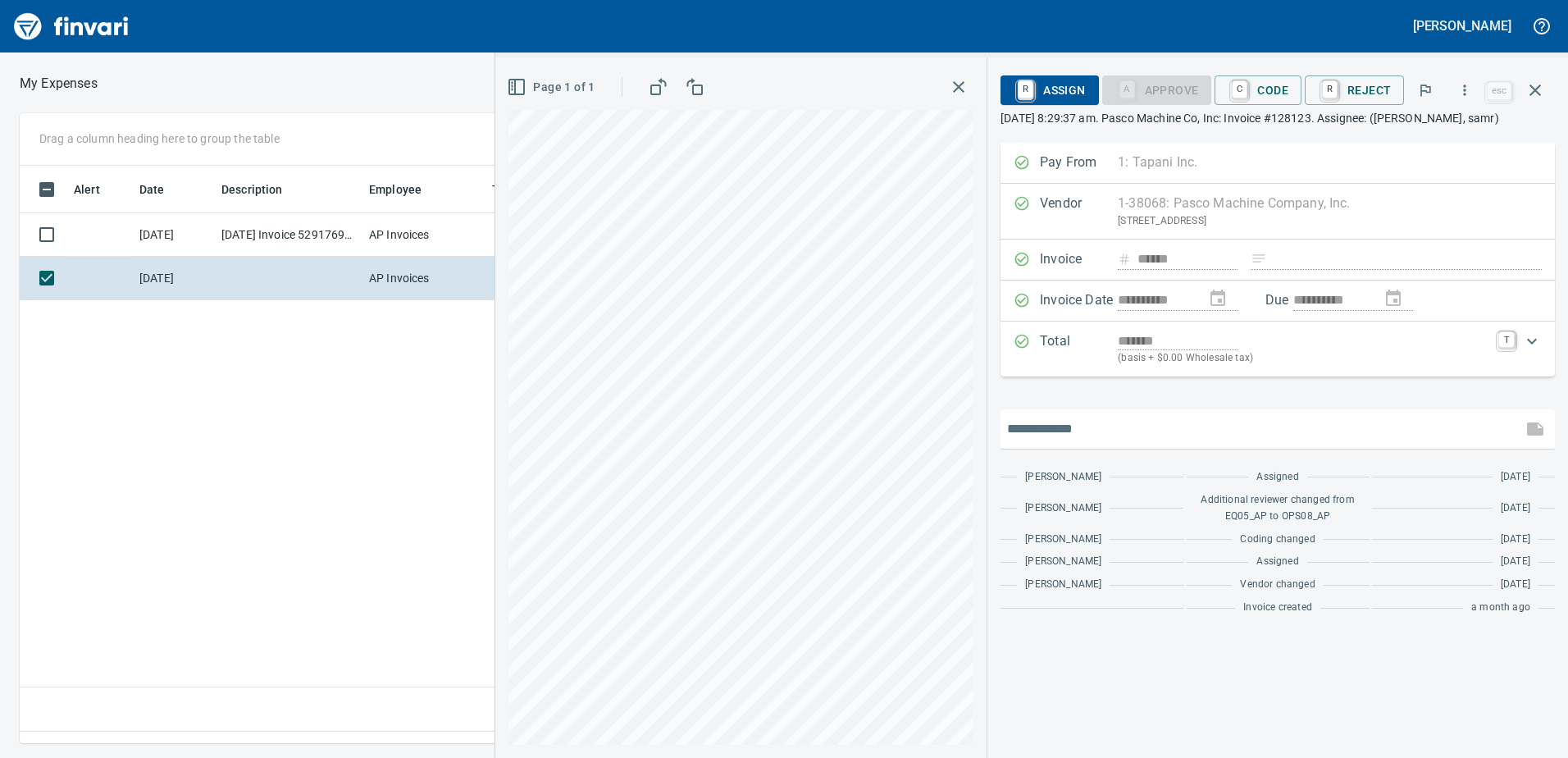
click at [1056, 434] on input "text" at bounding box center [1262, 429] width 509 height 27
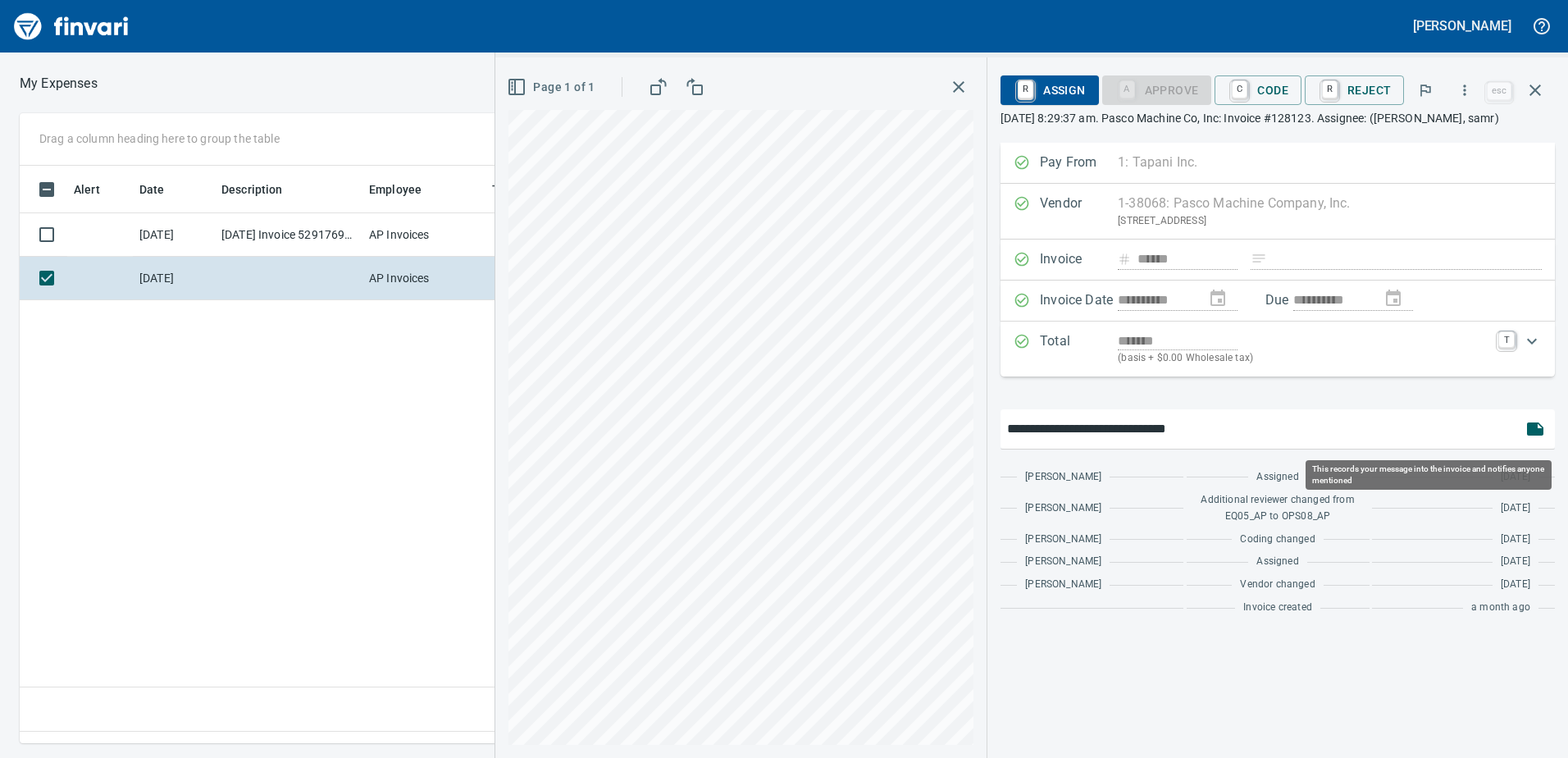
type input "**********"
click at [1535, 429] on icon "button" at bounding box center [1535, 428] width 16 height 13
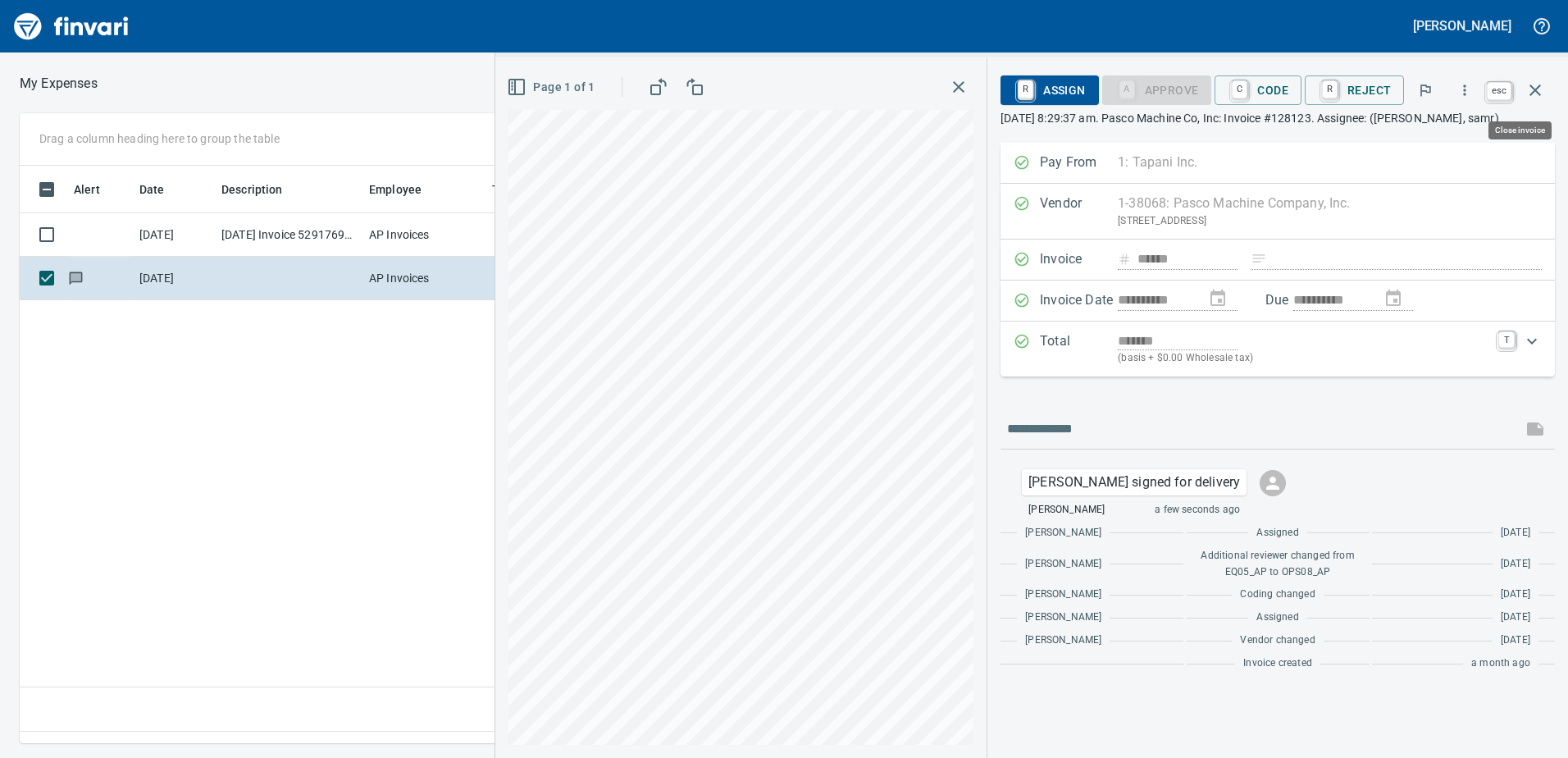
click at [1531, 88] on icon "button" at bounding box center [1535, 90] width 20 height 20
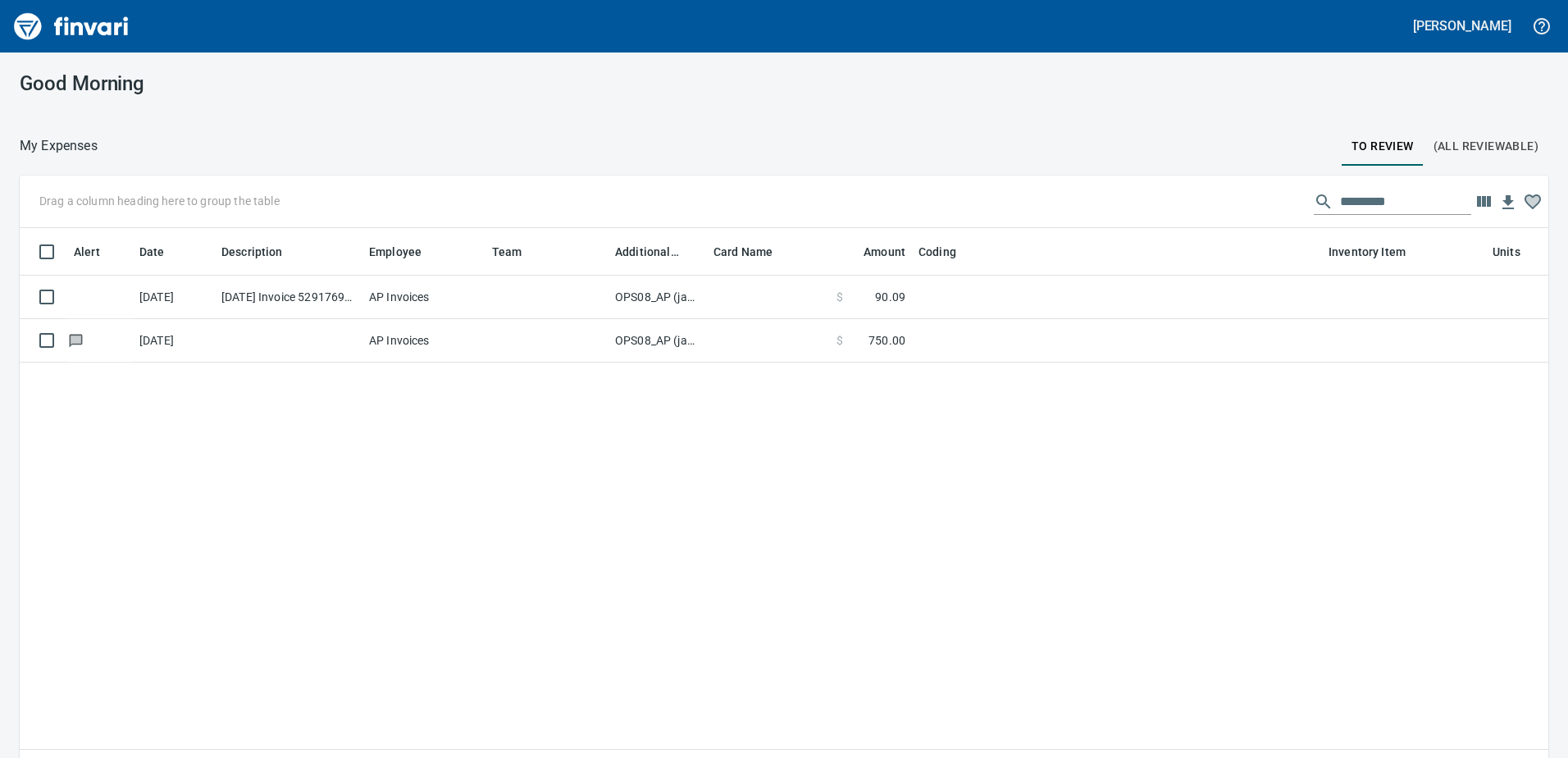
scroll to position [2, 2]
